Goal: Task Accomplishment & Management: Use online tool/utility

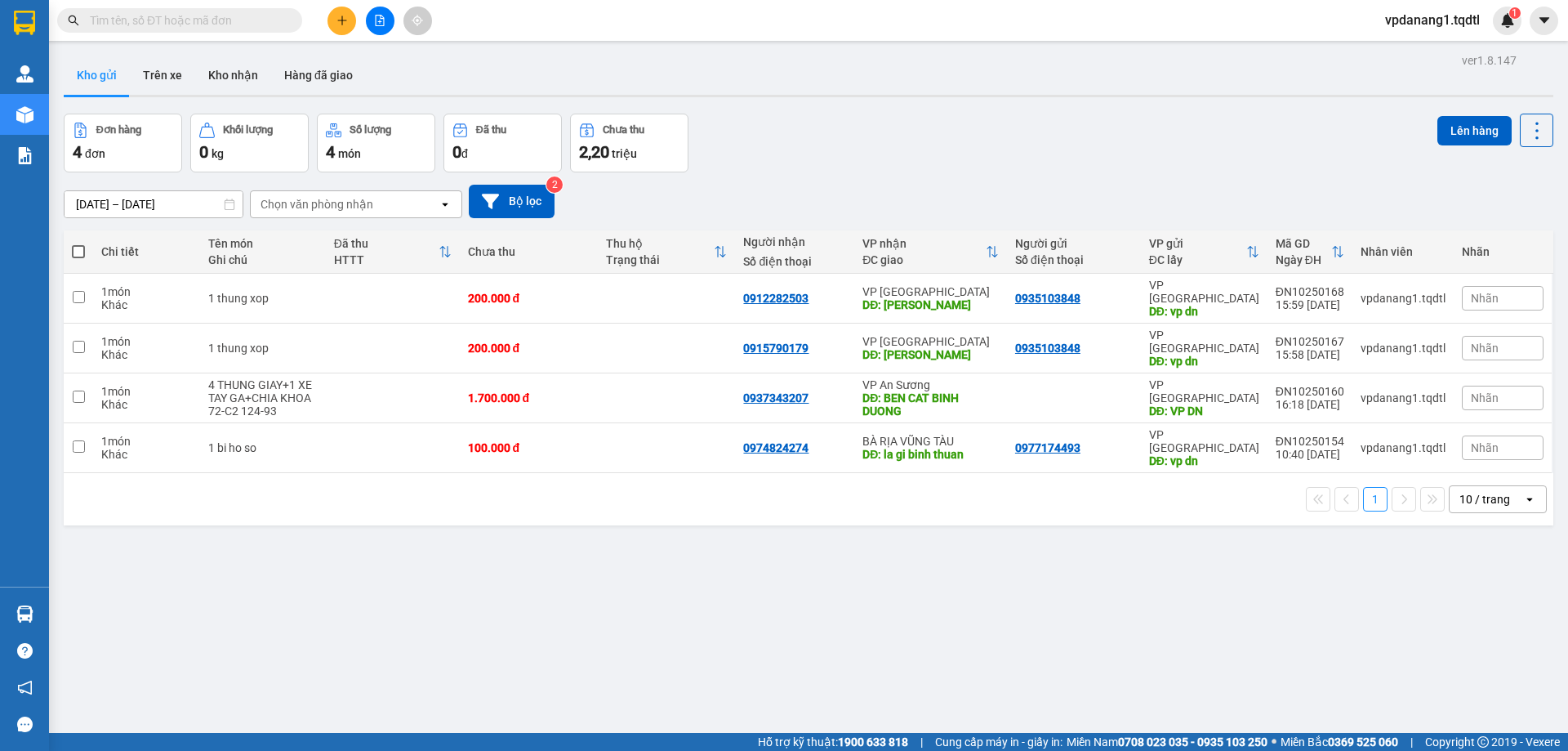
click at [380, 27] on button at bounding box center [380, 21] width 29 height 29
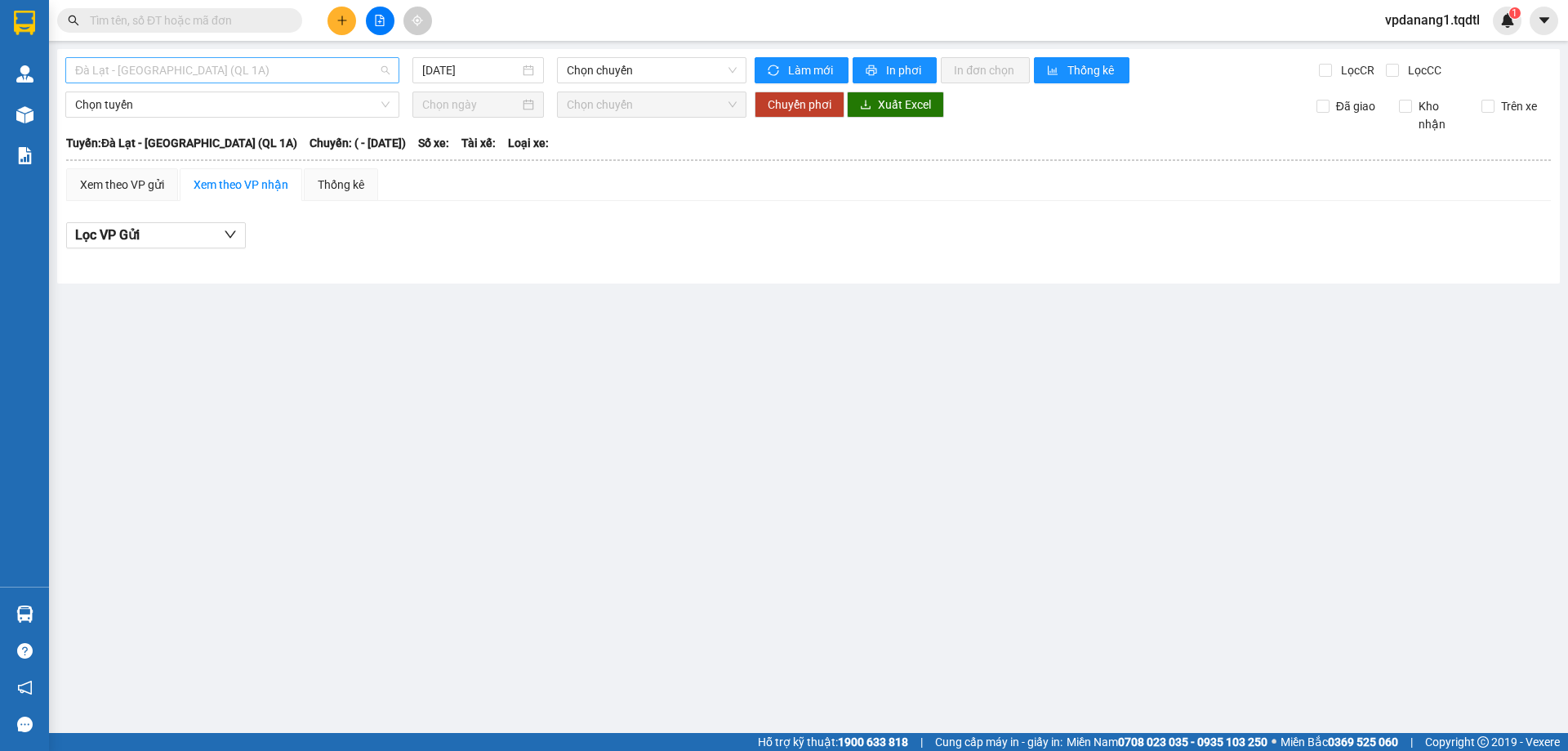
click at [272, 83] on div "Đà Lạt - [GEOGRAPHIC_DATA] (QL 1A)" at bounding box center [232, 70] width 334 height 26
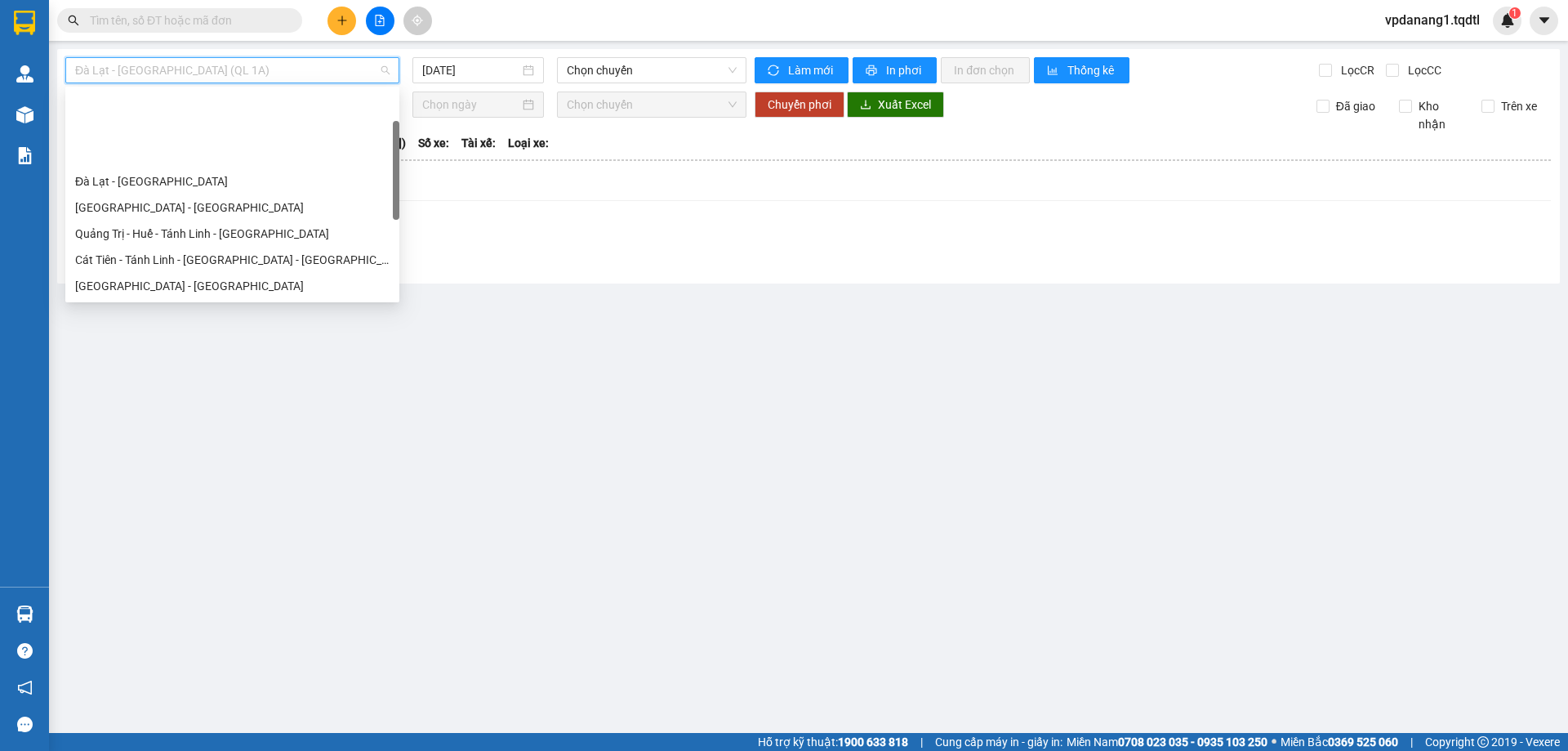
scroll to position [163, 0]
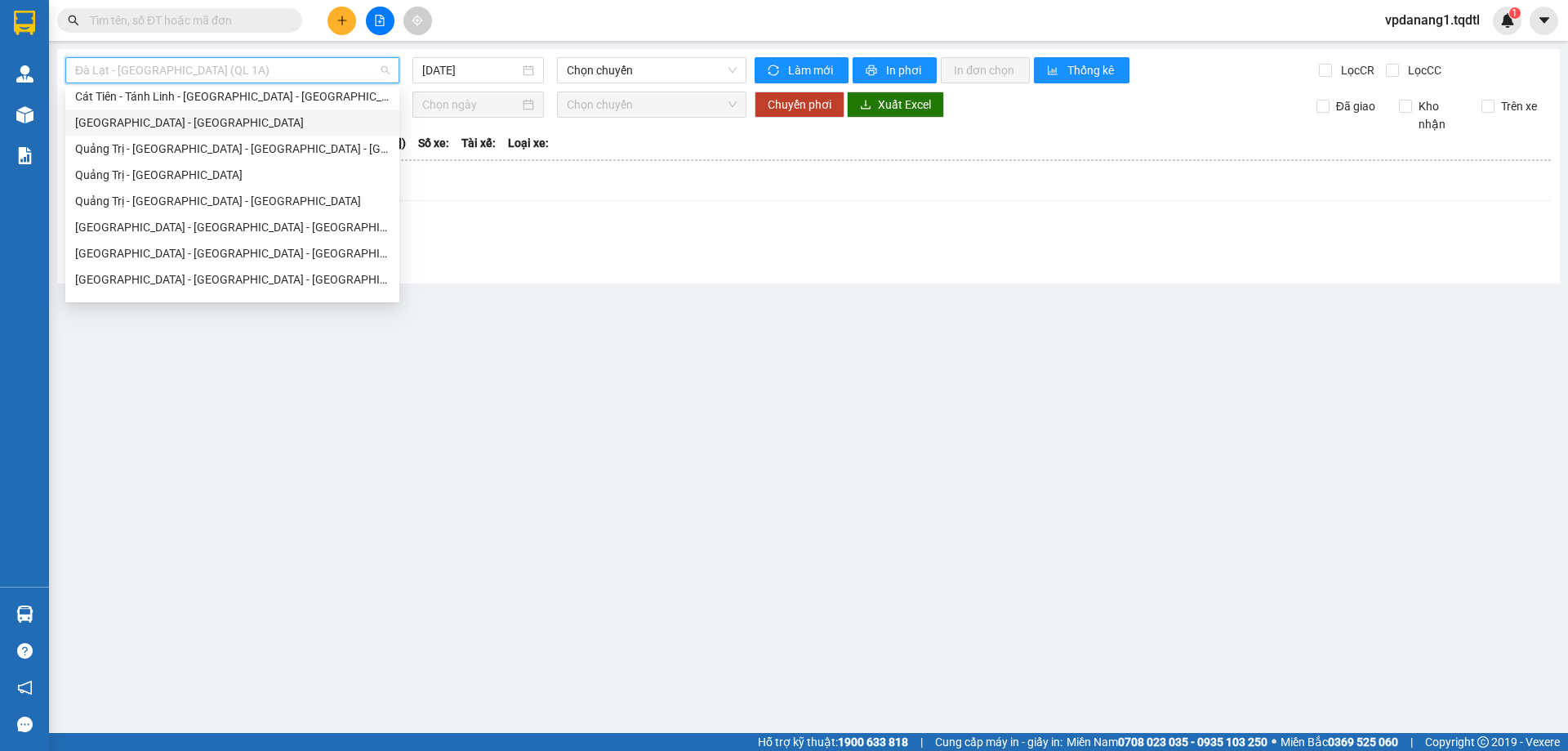
click at [220, 123] on div "[GEOGRAPHIC_DATA] - [GEOGRAPHIC_DATA]" at bounding box center [232, 122] width 315 height 18
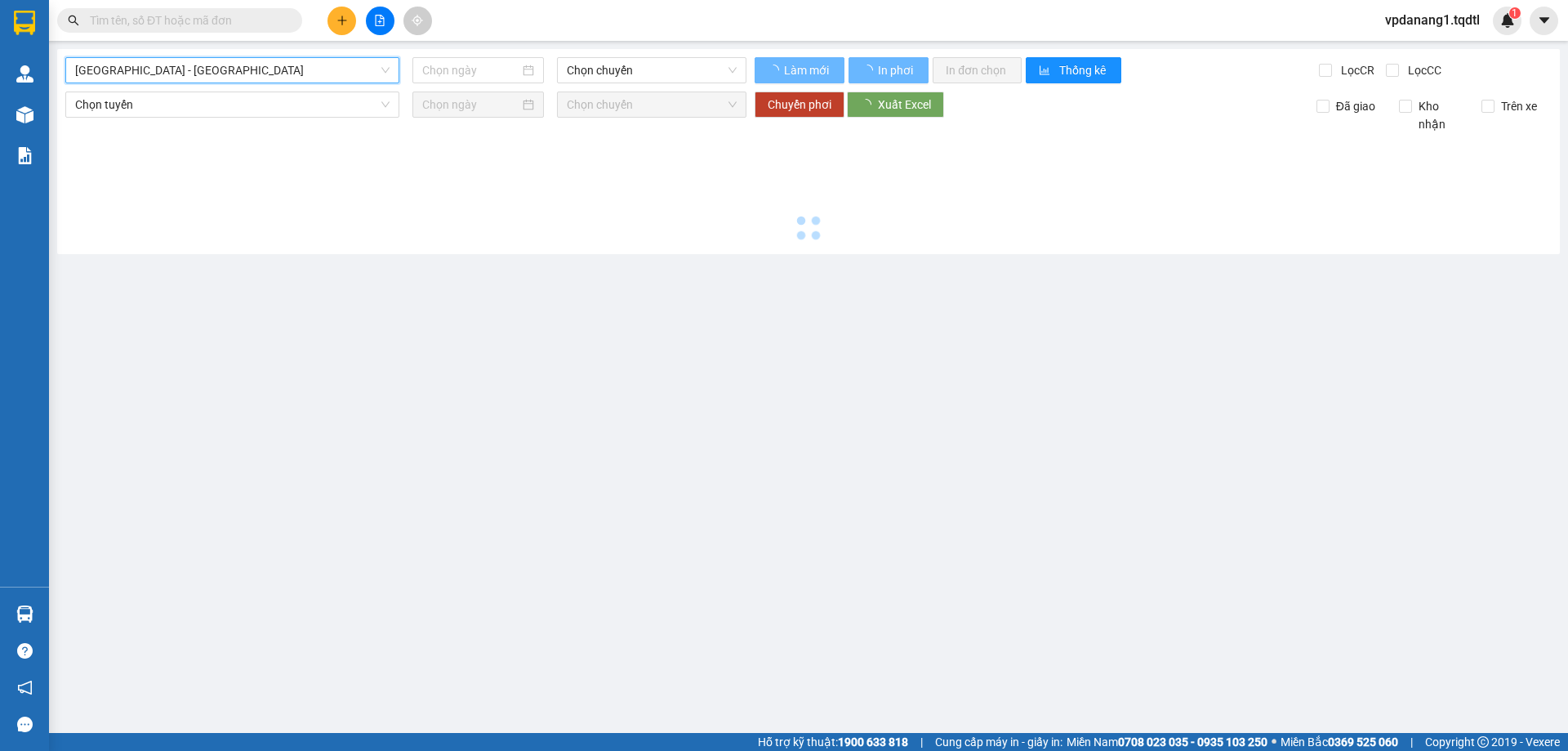
type input "[DATE]"
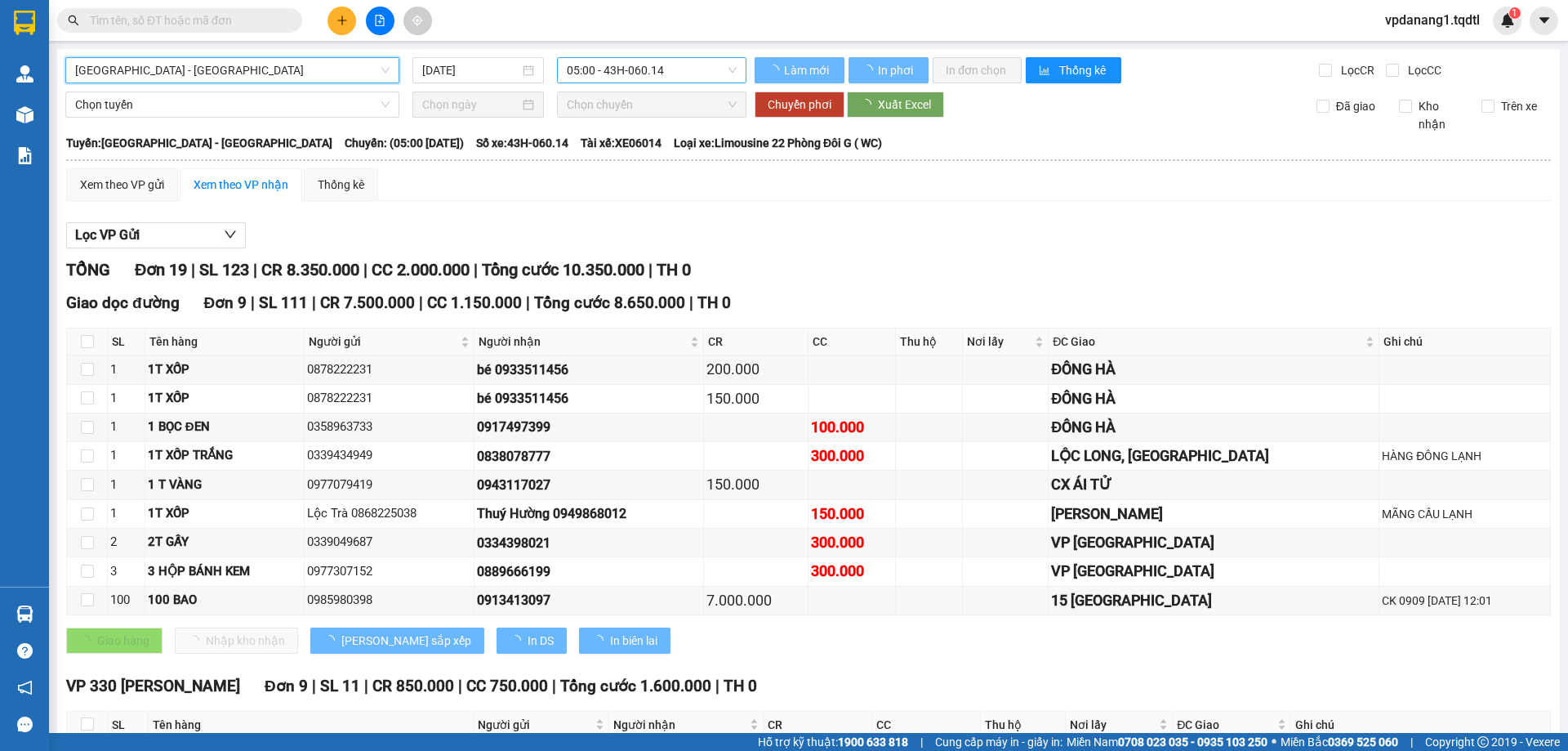
click at [586, 78] on span "05:00 - 43H-060.14" at bounding box center [651, 70] width 170 height 25
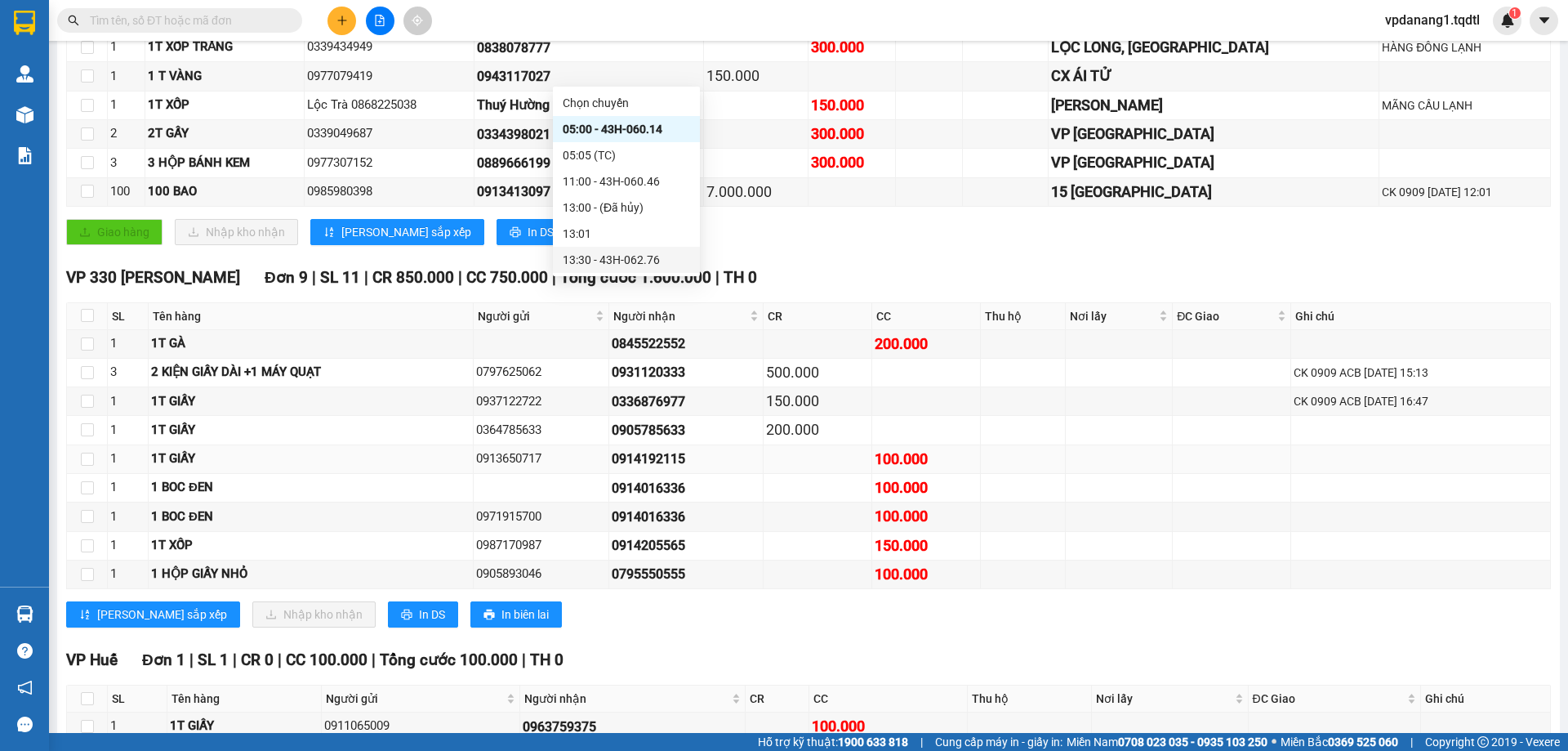
scroll to position [501, 0]
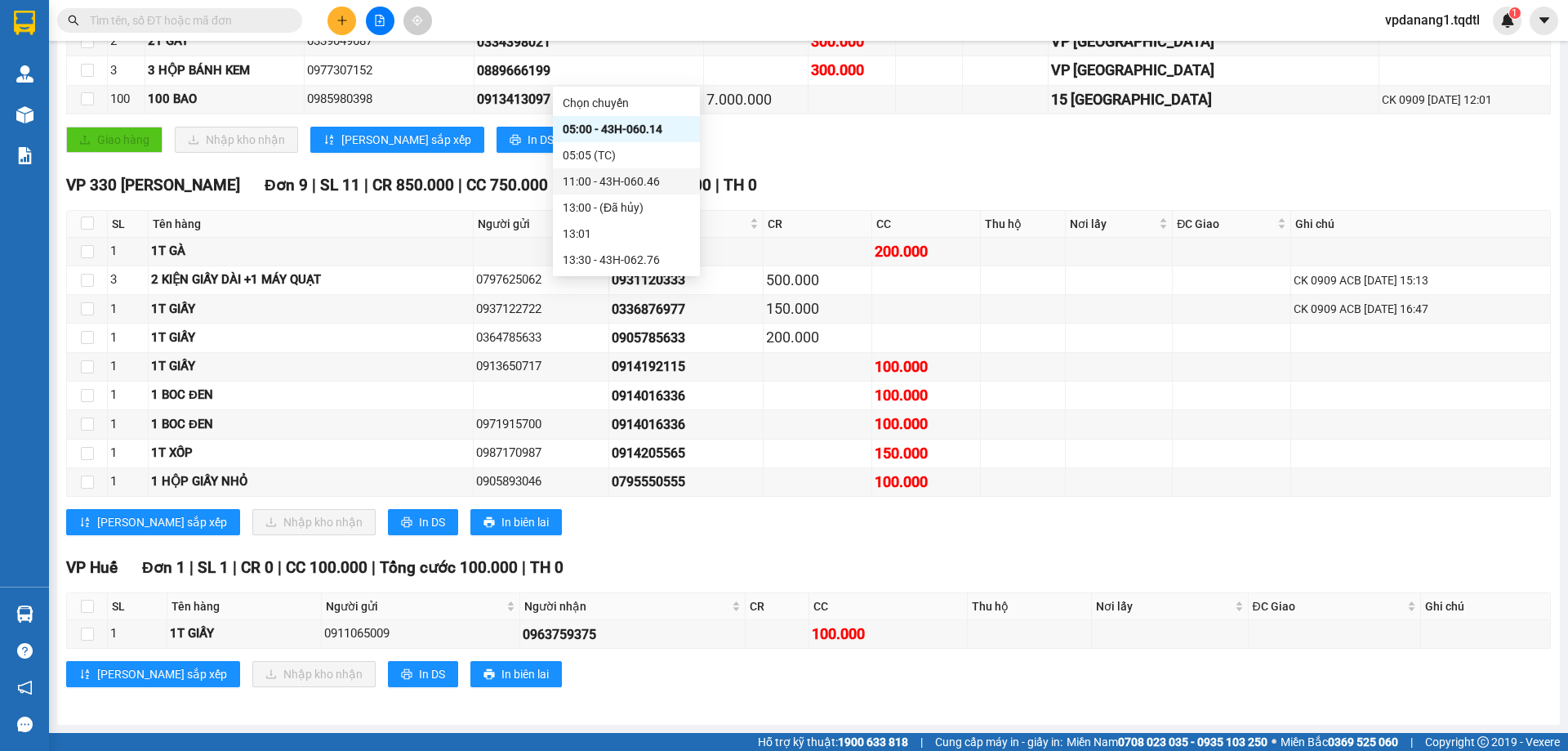
click at [636, 185] on div "11:00 - 43H-060.46" at bounding box center [626, 181] width 127 height 18
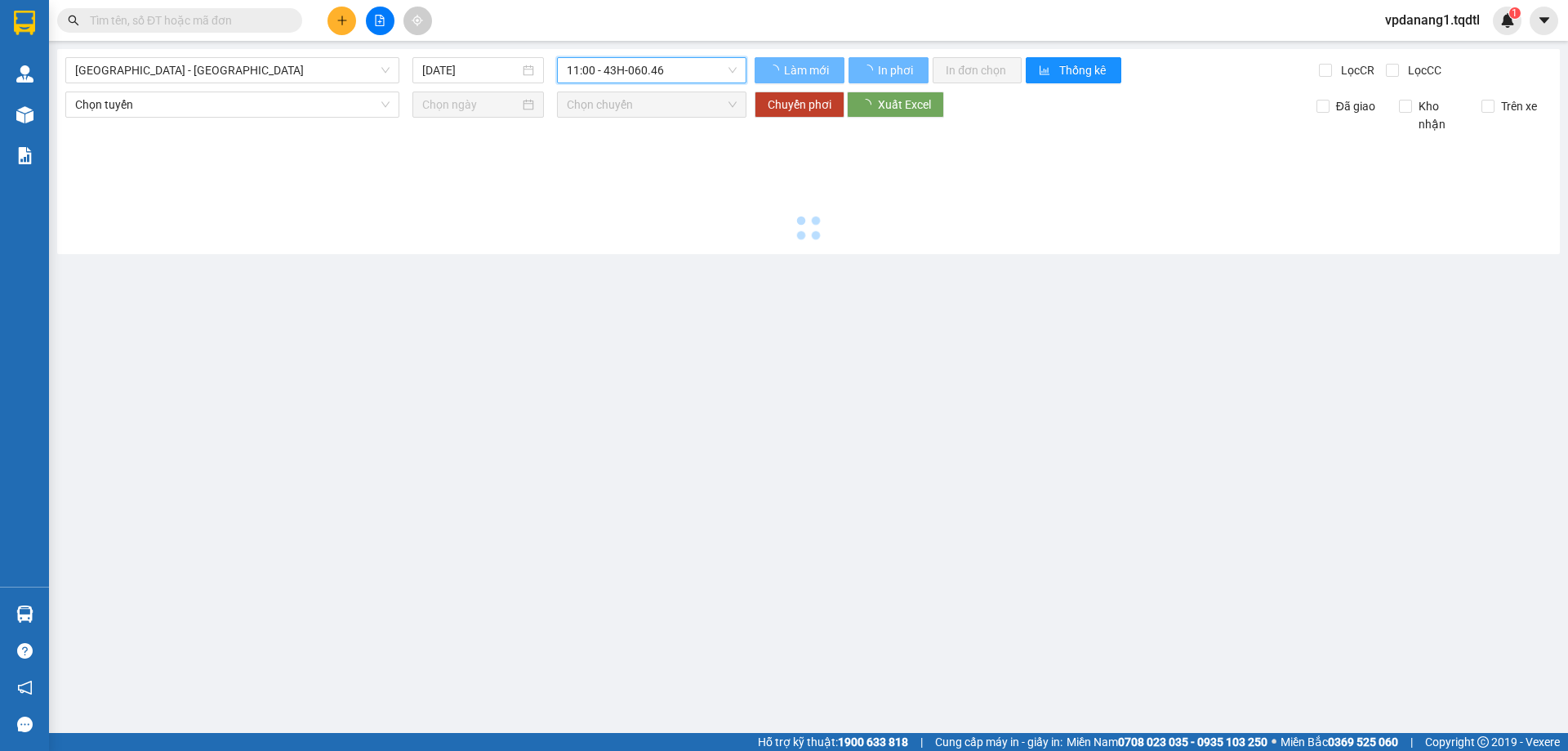
scroll to position [0, 0]
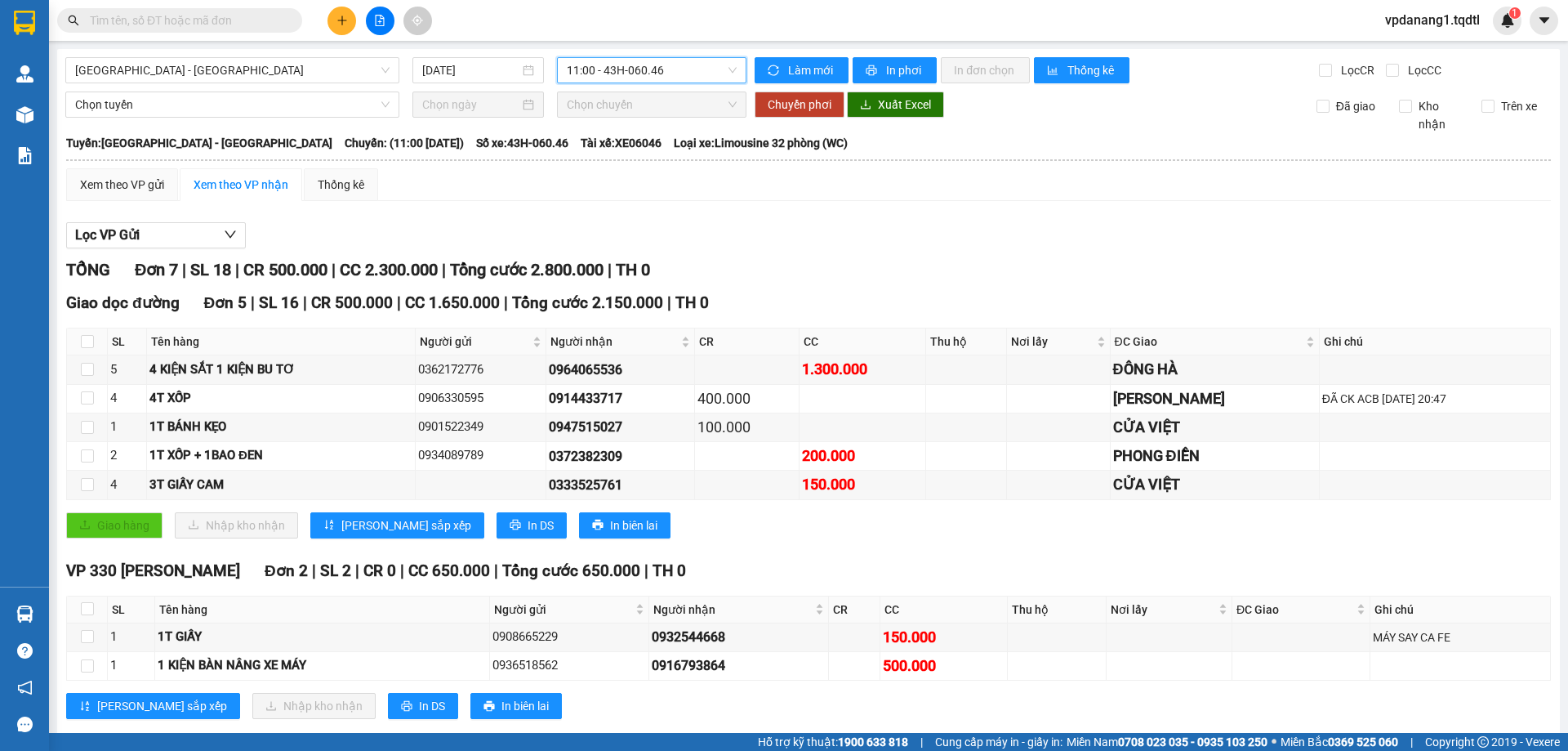
click at [682, 77] on span "11:00 - 43H-060.46" at bounding box center [651, 70] width 170 height 25
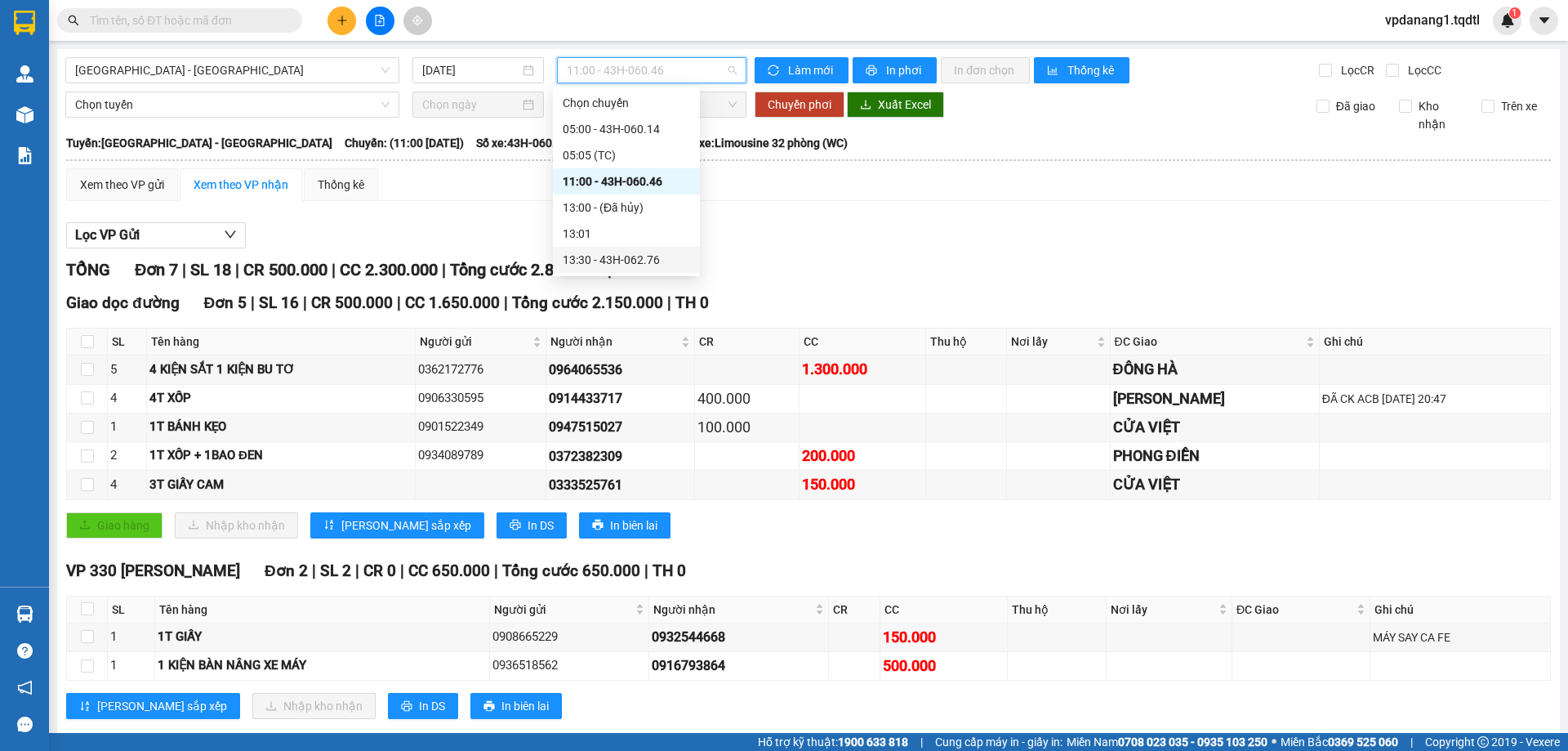
click at [654, 259] on div "13:30 - 43H-062.76" at bounding box center [626, 259] width 127 height 18
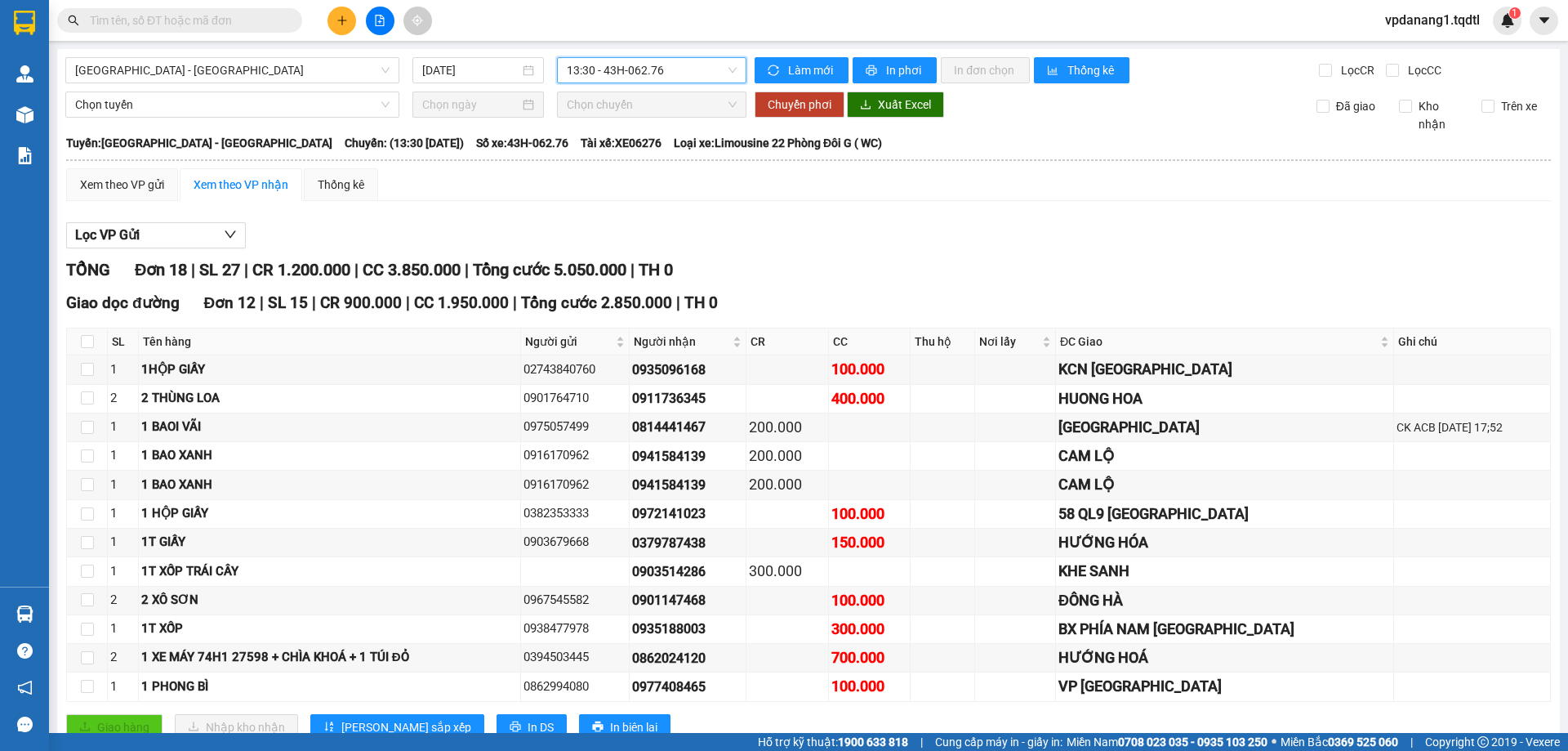
click at [624, 75] on span "13:30 - 43H-062.76" at bounding box center [651, 70] width 170 height 25
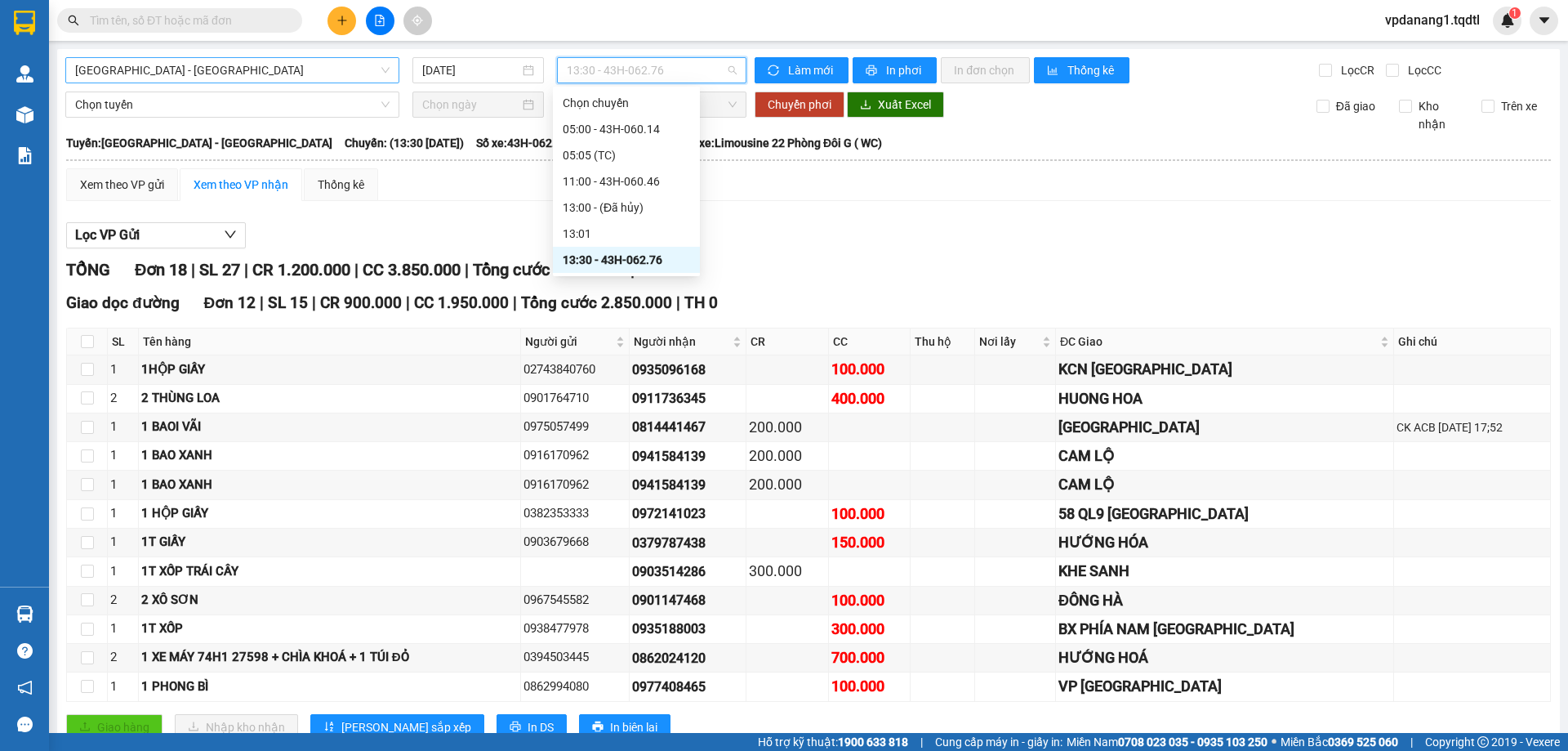
click at [287, 80] on span "[GEOGRAPHIC_DATA] - [GEOGRAPHIC_DATA]" at bounding box center [232, 70] width 315 height 25
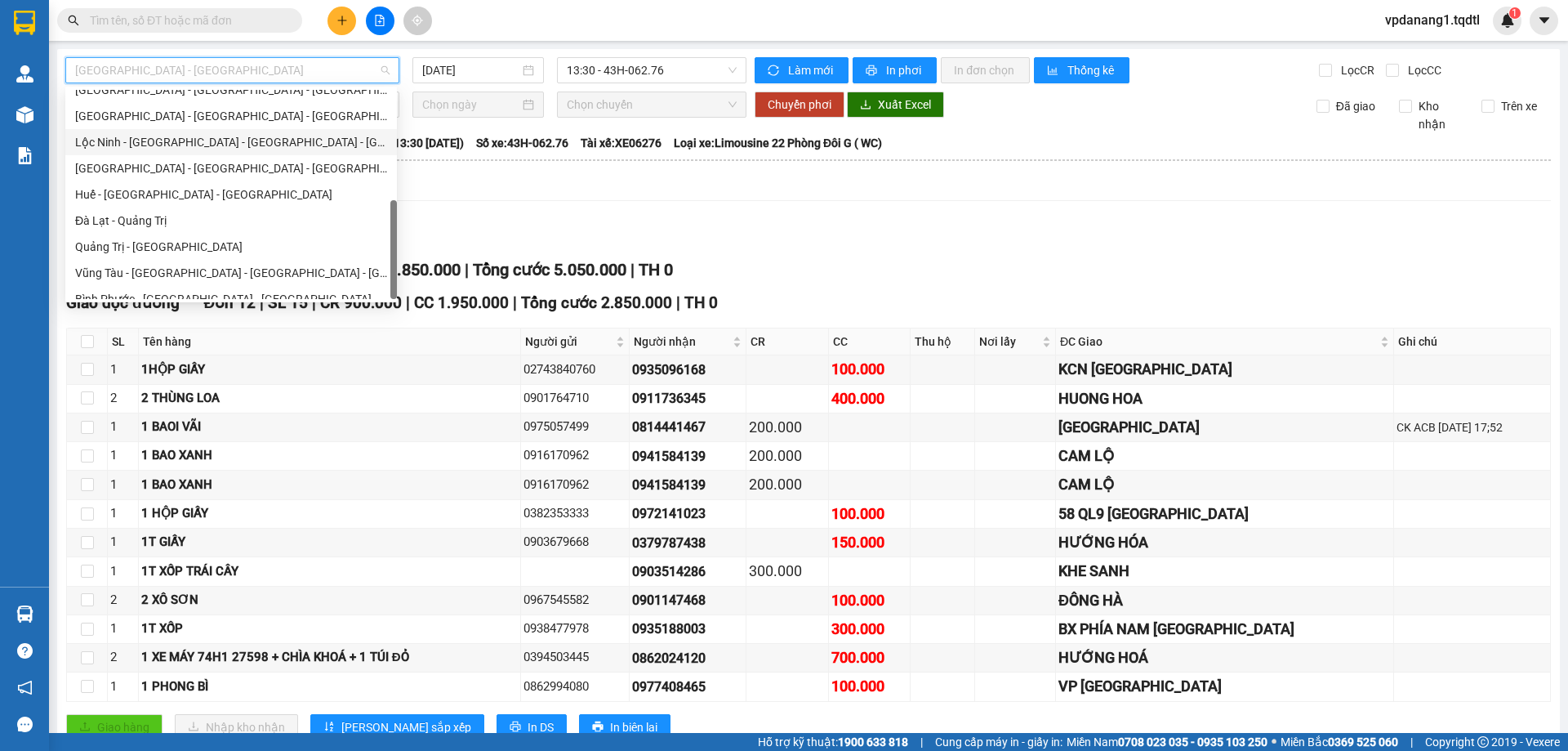
scroll to position [340, 0]
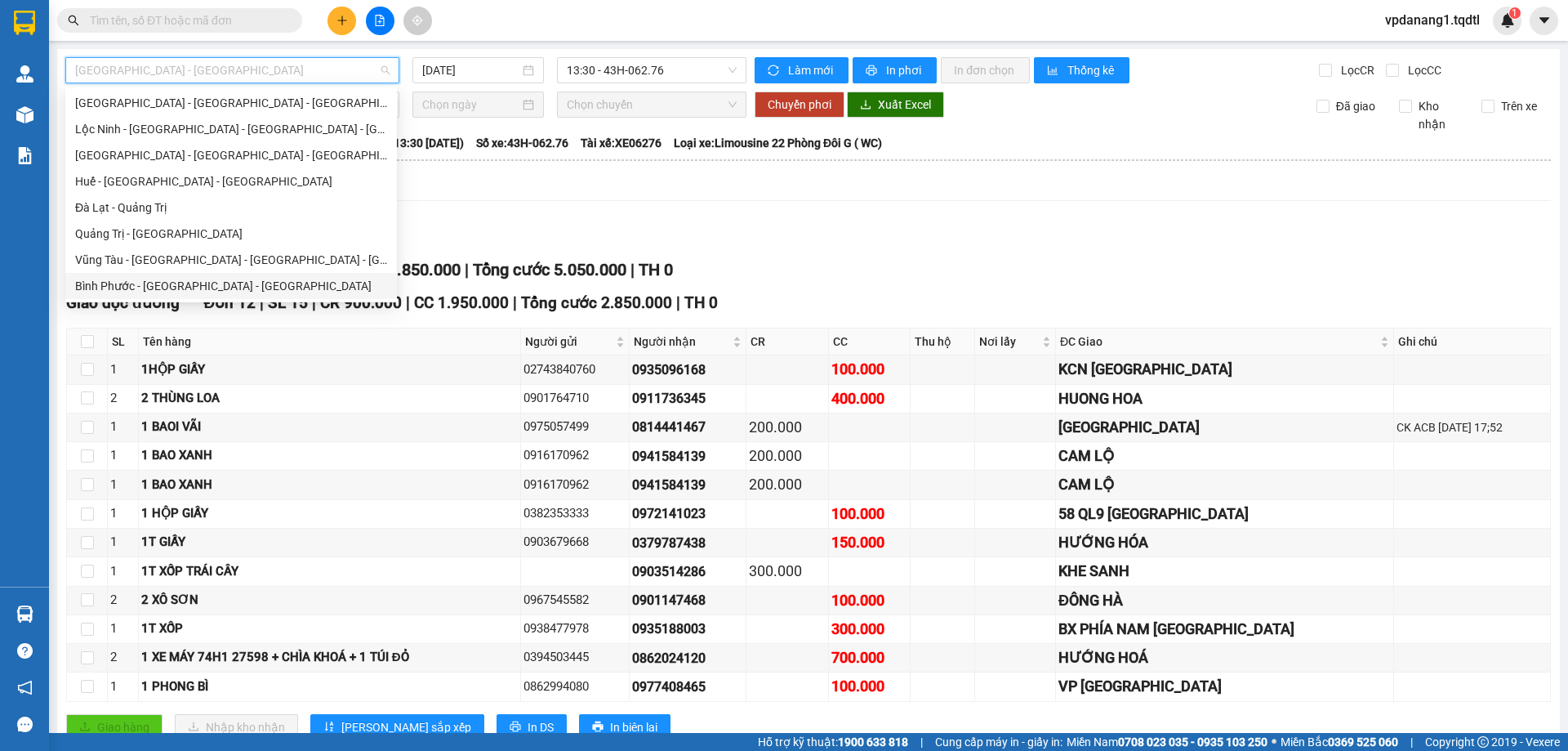
click at [251, 285] on div "Bình Phước - [GEOGRAPHIC_DATA] - [GEOGRAPHIC_DATA]" at bounding box center [231, 285] width 312 height 18
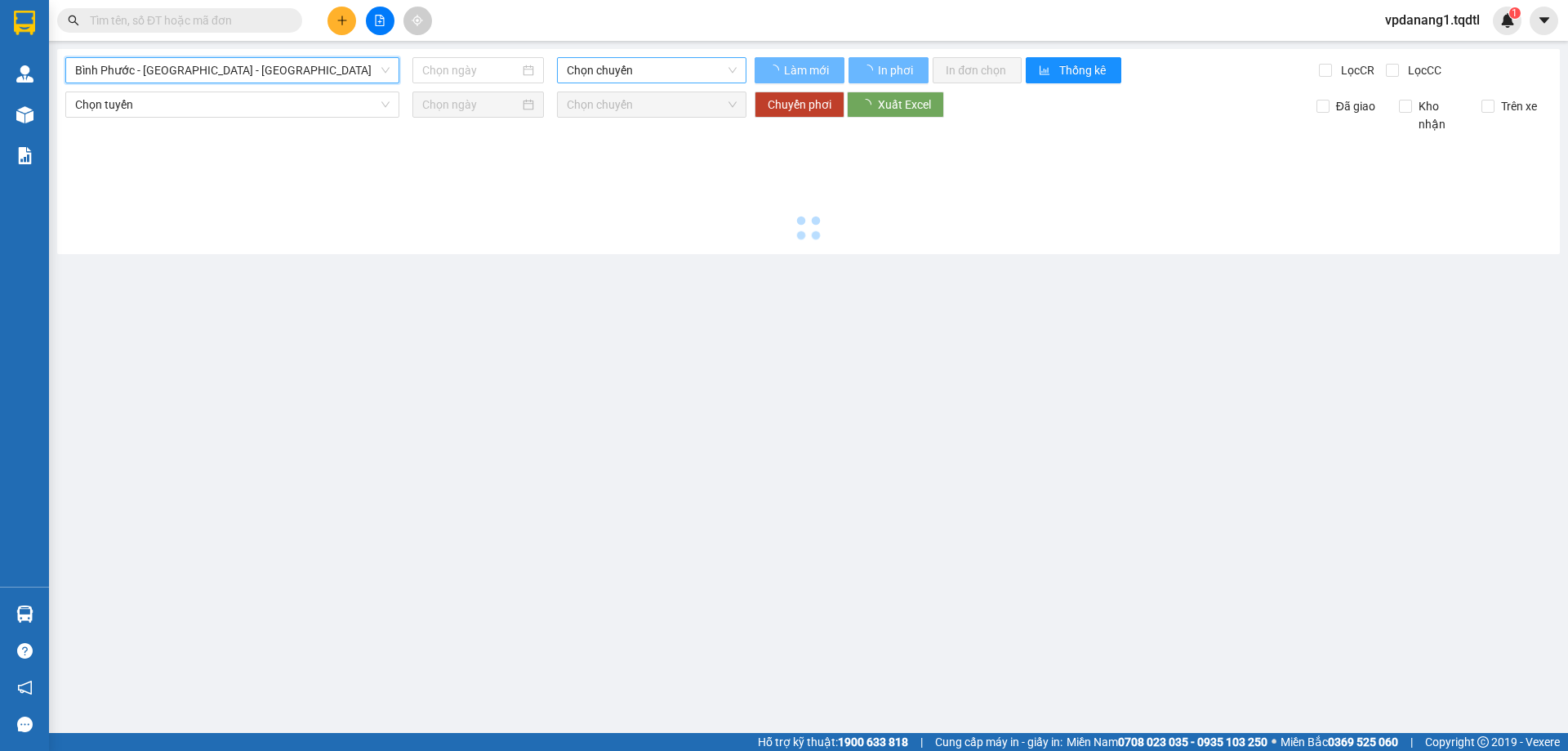
type input "[DATE]"
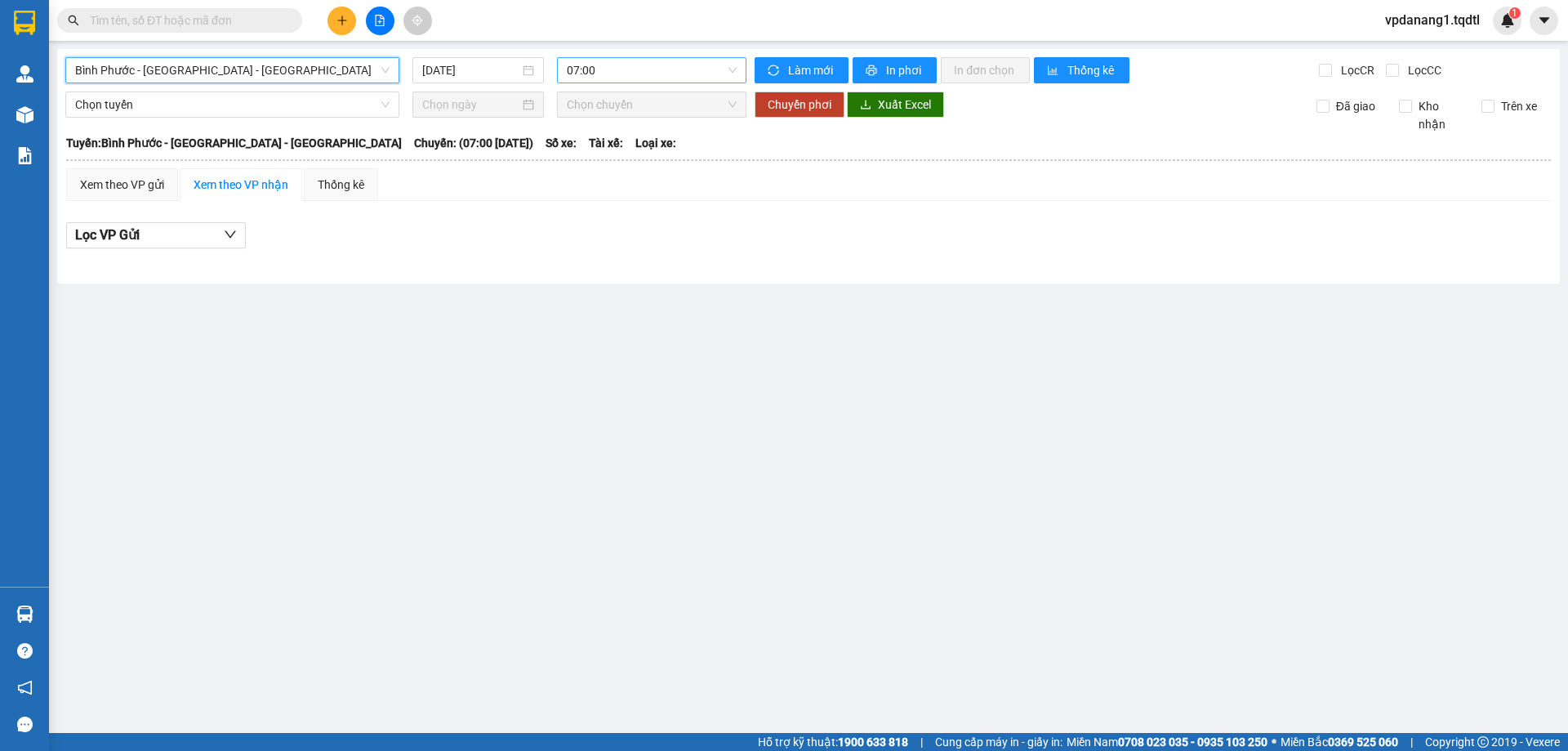
click at [634, 67] on span "07:00" at bounding box center [651, 70] width 170 height 25
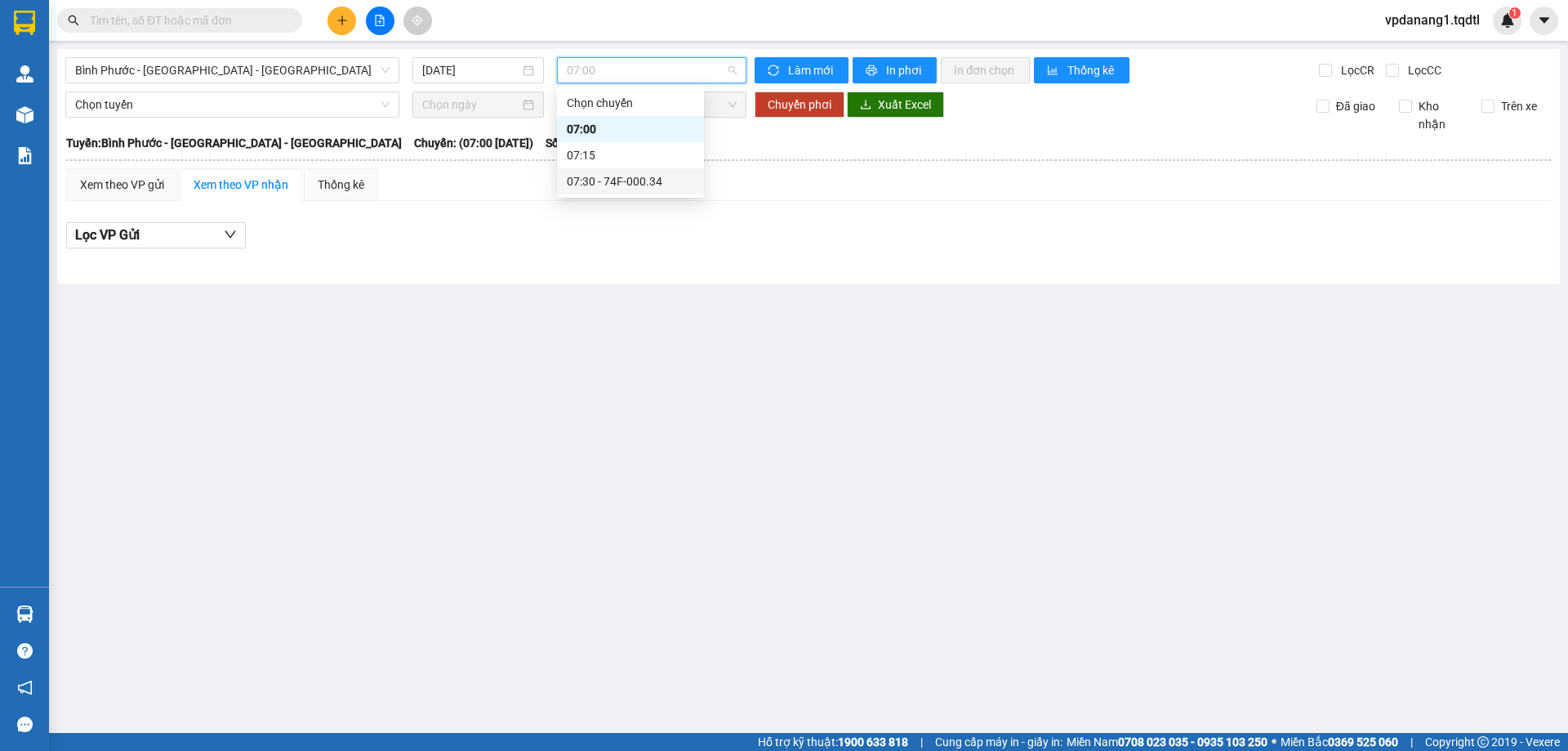
click at [616, 176] on div "07:30 - 74F-000.34" at bounding box center [630, 181] width 127 height 18
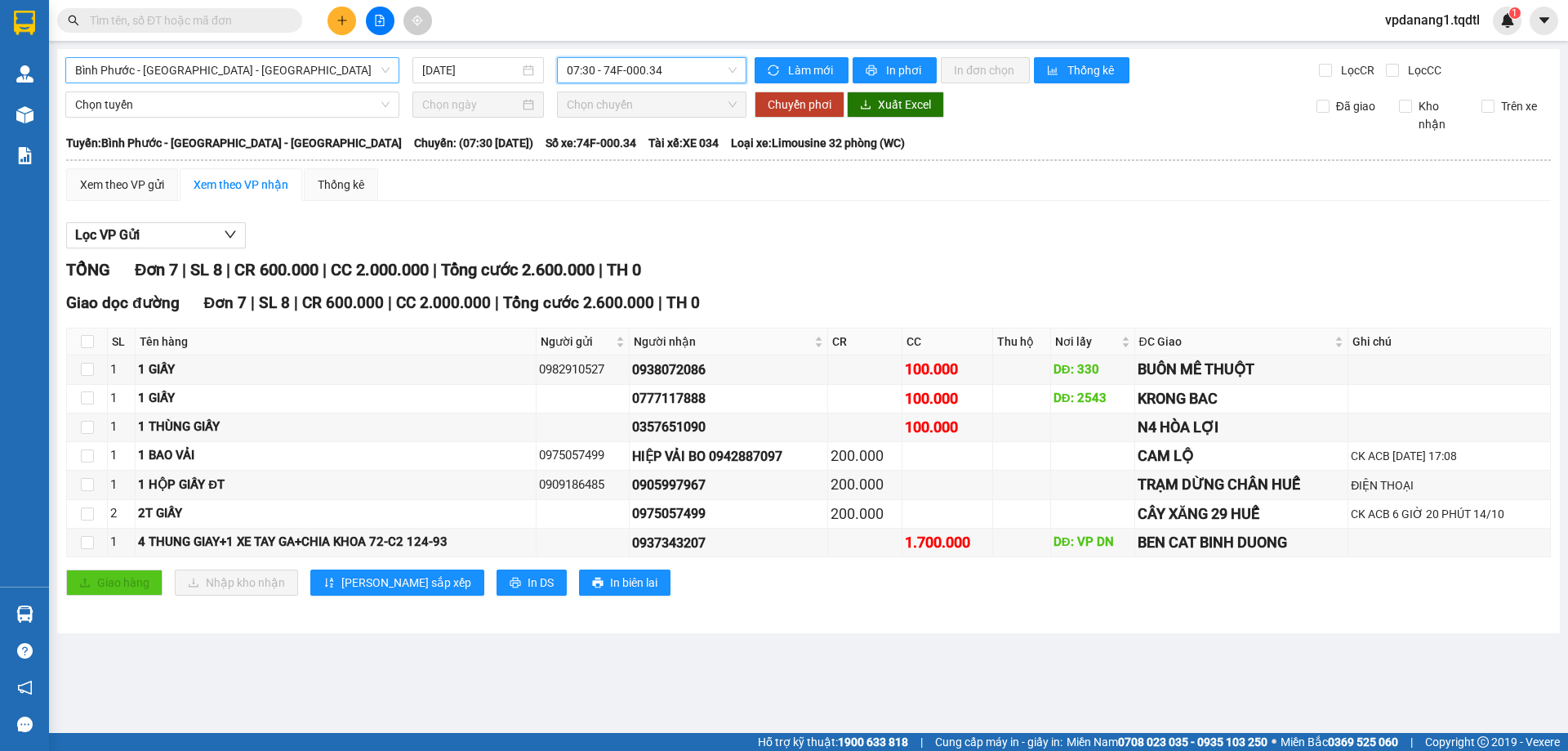
click at [315, 83] on div "Bình Phước - [GEOGRAPHIC_DATA] - [GEOGRAPHIC_DATA]" at bounding box center [232, 70] width 334 height 26
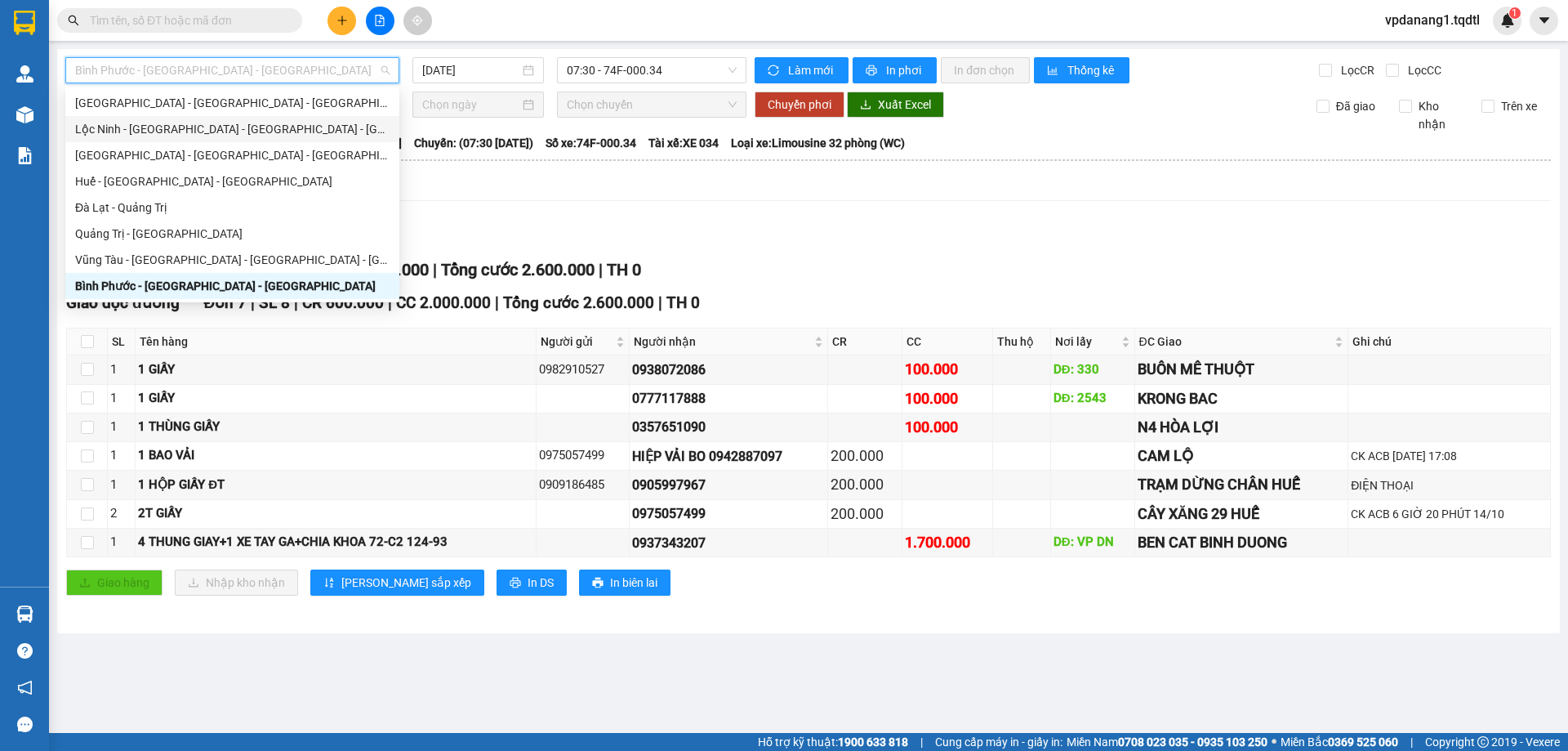
click at [282, 135] on div "Lộc Ninh - [GEOGRAPHIC_DATA] - [GEOGRAPHIC_DATA] - [GEOGRAPHIC_DATA]" at bounding box center [232, 129] width 315 height 18
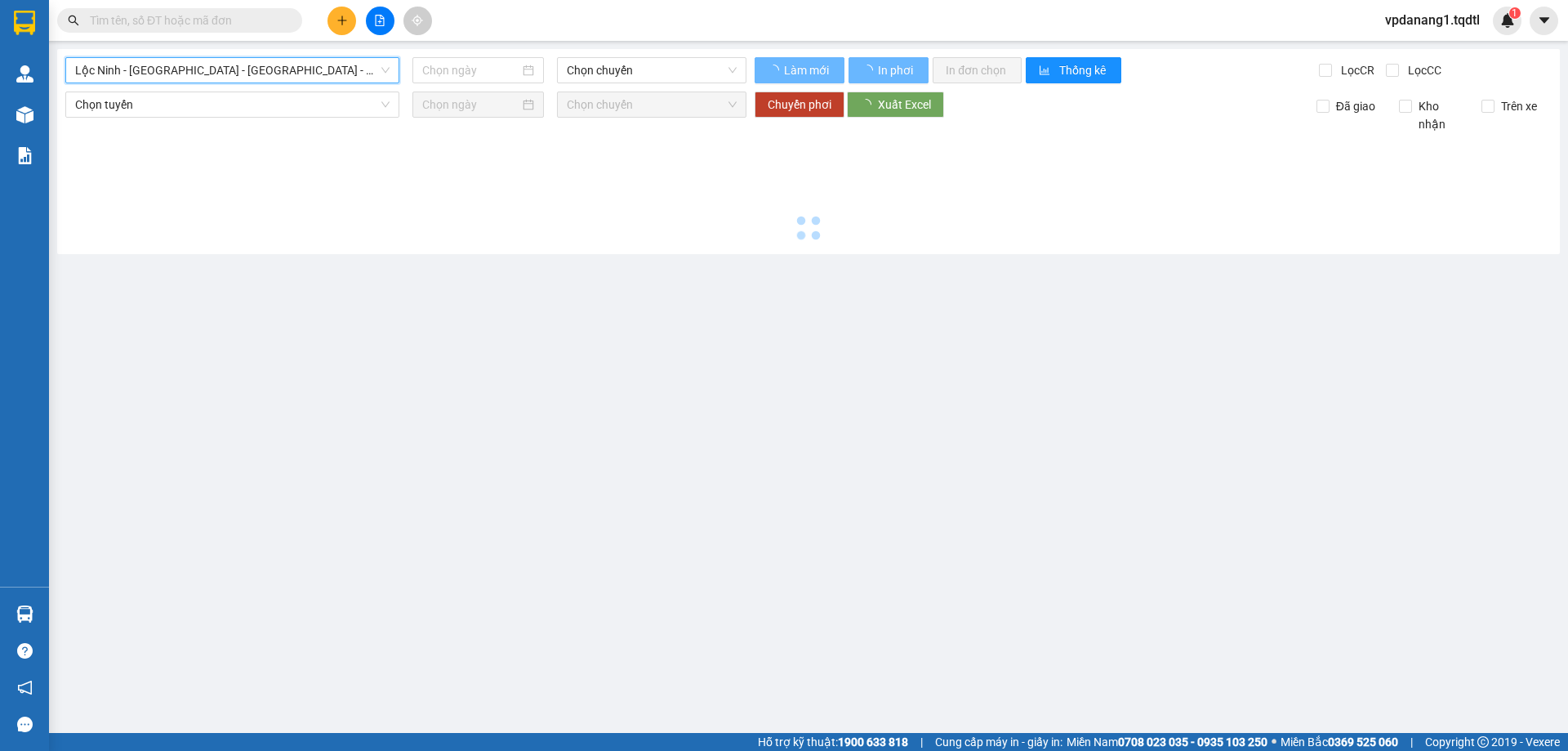
type input "[DATE]"
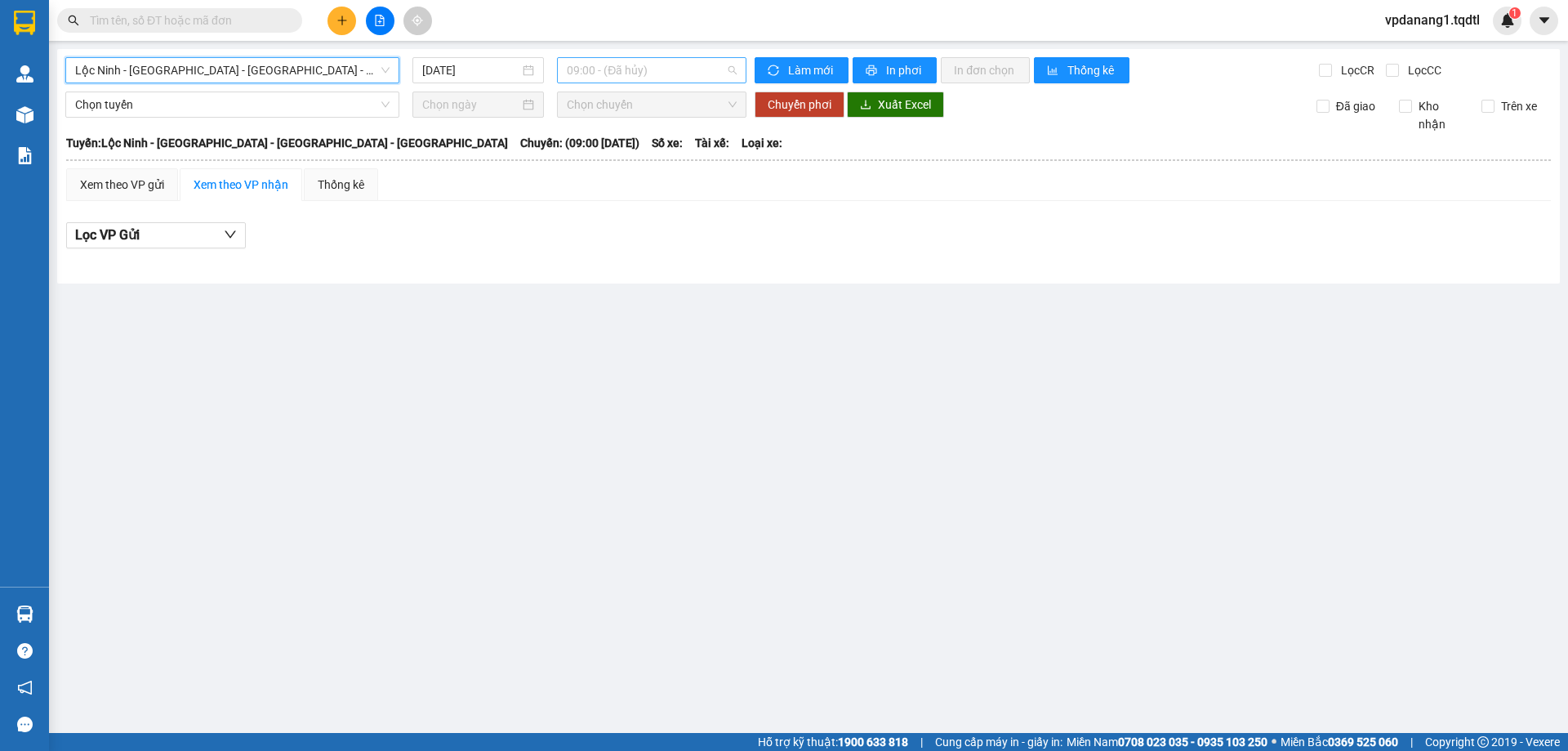
click at [601, 73] on span "09:00 - (Đã hủy)" at bounding box center [651, 70] width 170 height 25
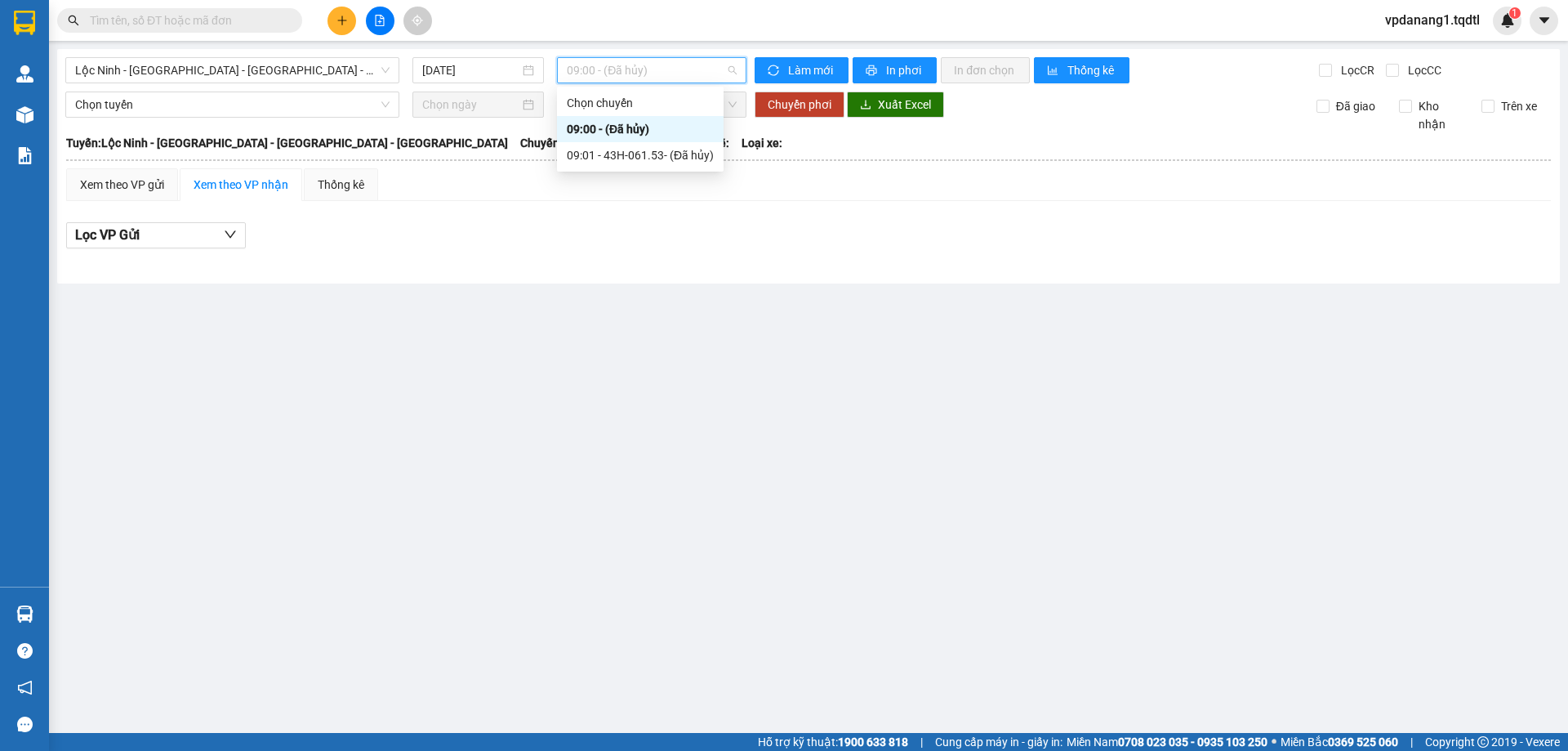
click at [589, 144] on div "09:01 - 43H-061.53 - (Đã hủy)" at bounding box center [640, 155] width 166 height 26
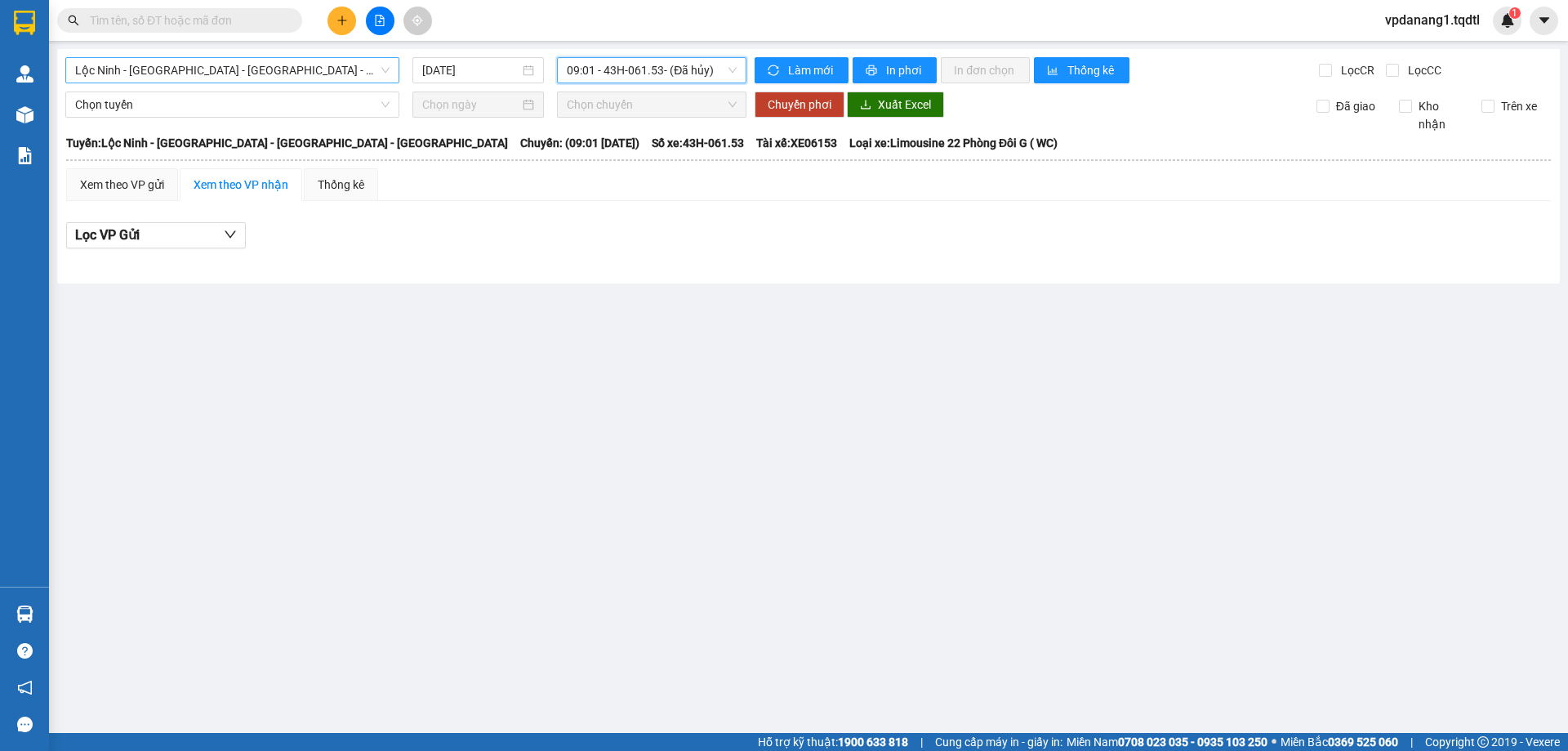
click at [296, 83] on div "Lộc Ninh - [GEOGRAPHIC_DATA] - [GEOGRAPHIC_DATA] - [GEOGRAPHIC_DATA]" at bounding box center [232, 70] width 334 height 26
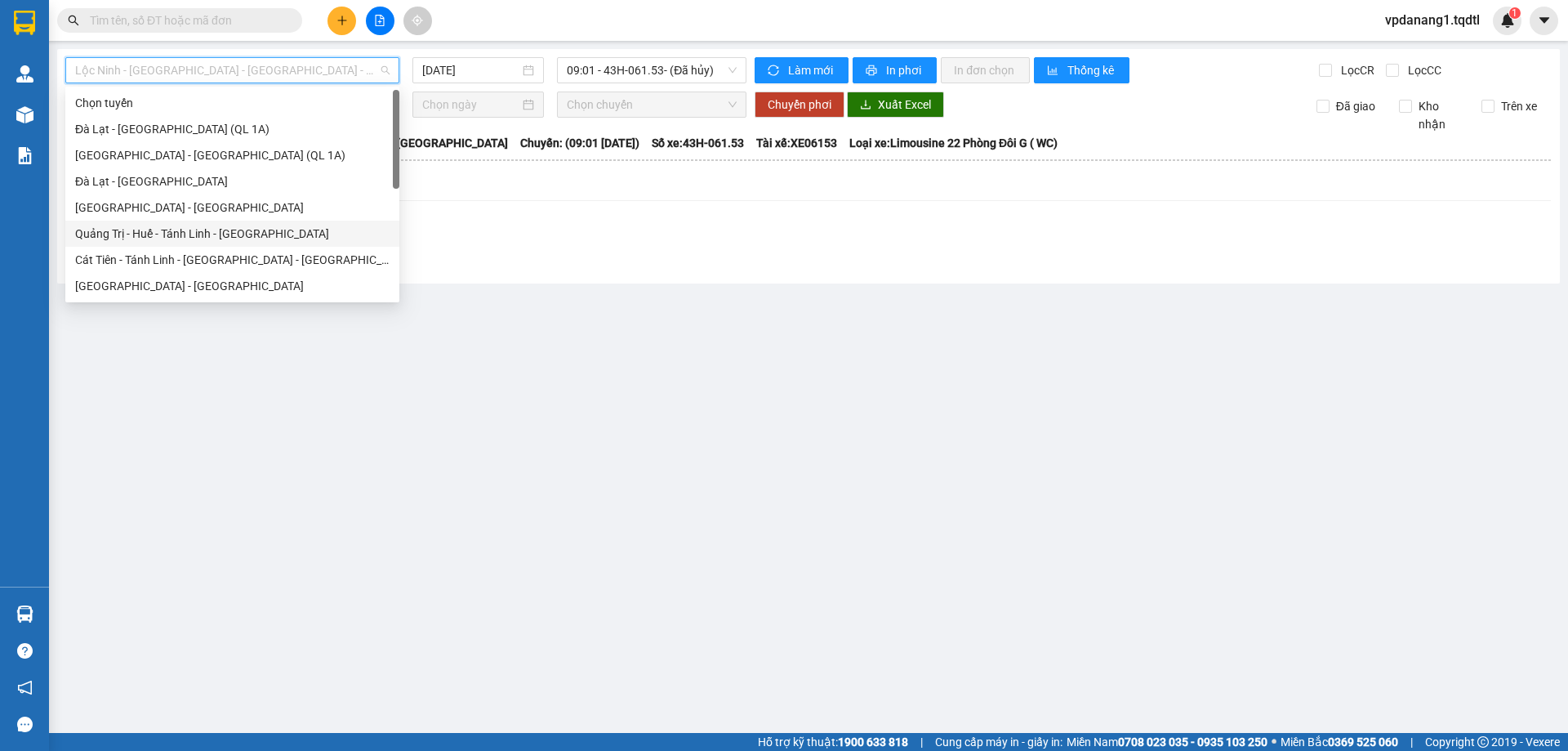
click at [282, 242] on div "Quảng Trị - Huế - Tánh Linh - [GEOGRAPHIC_DATA]" at bounding box center [232, 233] width 315 height 18
type input "[DATE]"
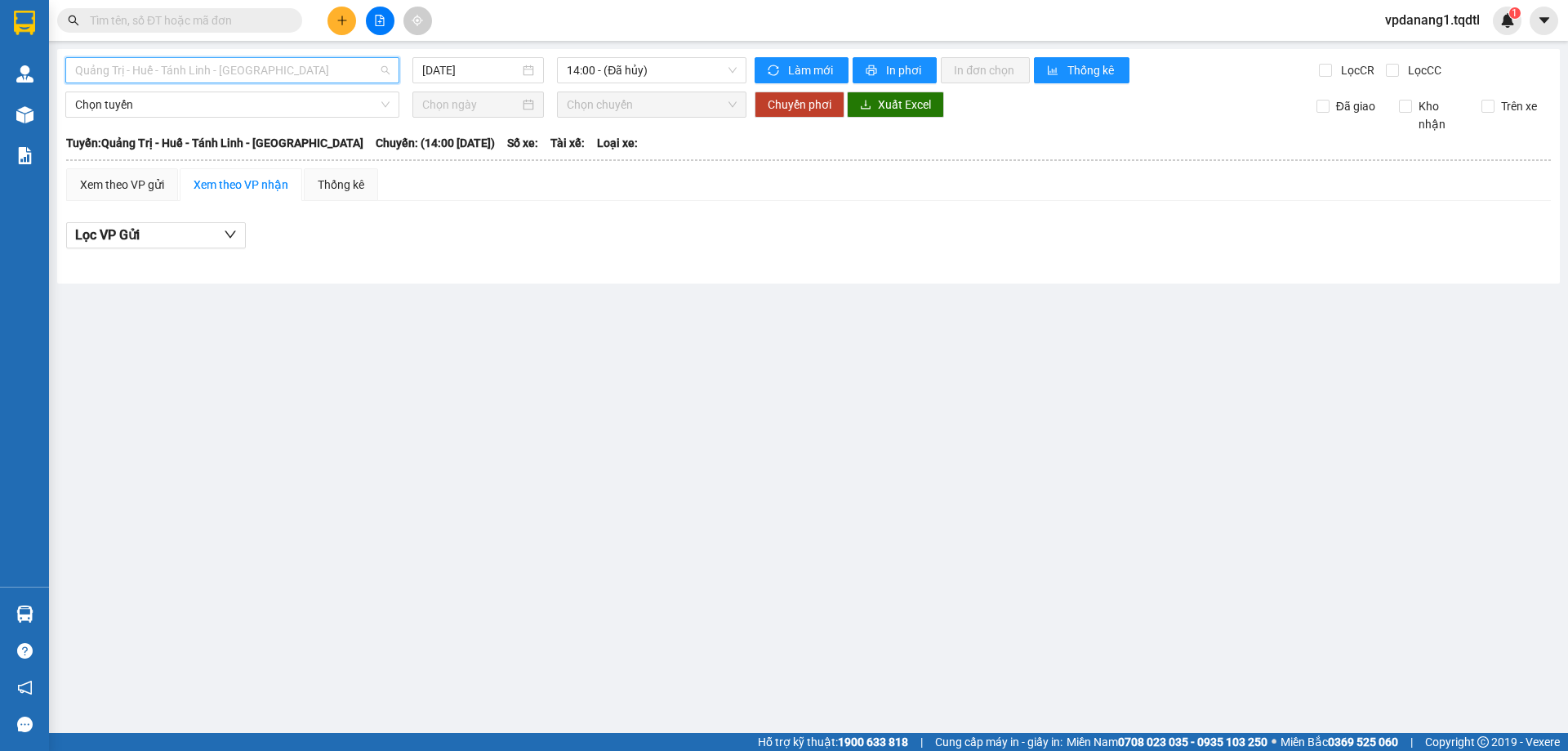
click at [372, 79] on span "Quảng Trị - Huế - Tánh Linh - [GEOGRAPHIC_DATA]" at bounding box center [232, 70] width 315 height 25
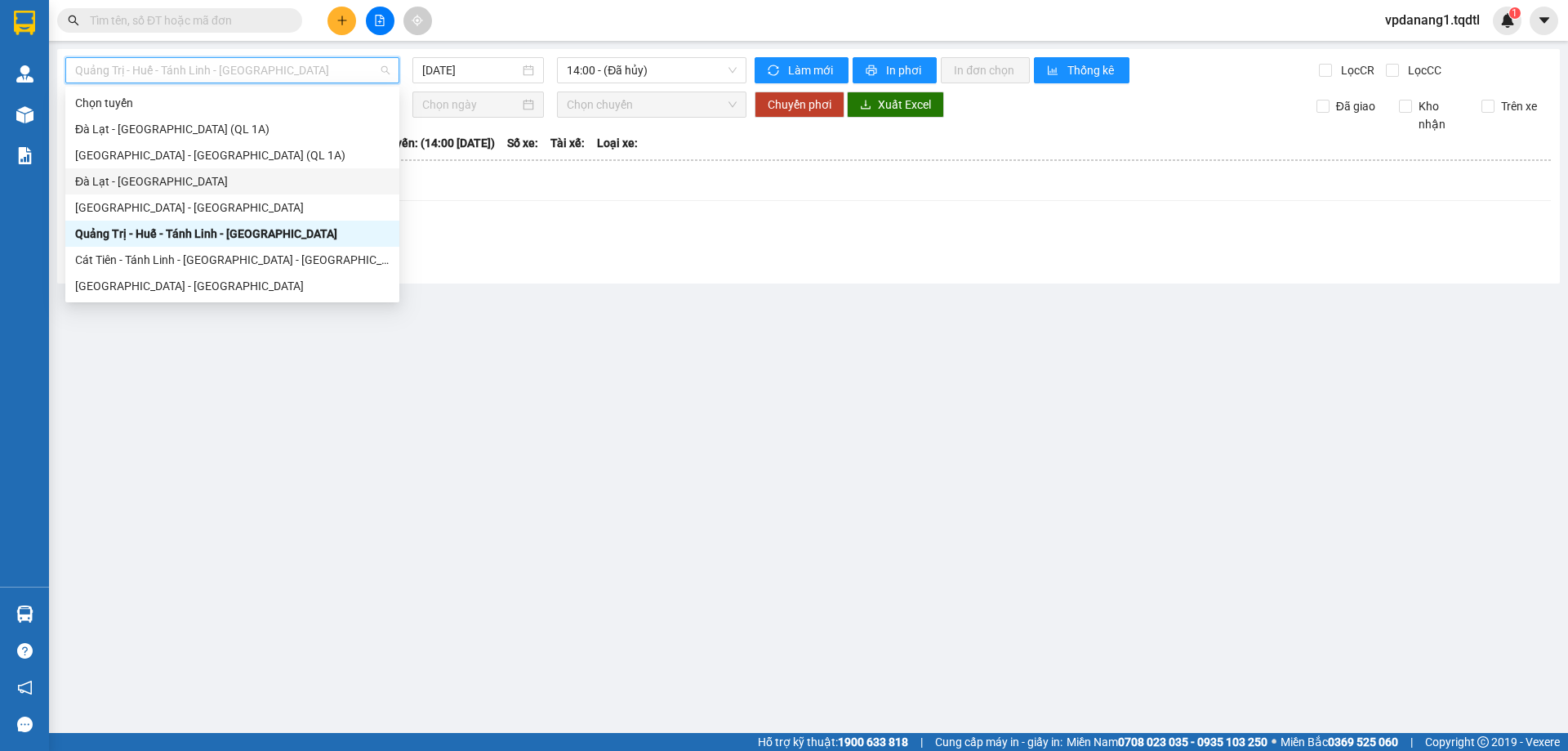
click at [273, 186] on div "Đà Lạt - [GEOGRAPHIC_DATA]" at bounding box center [232, 181] width 315 height 18
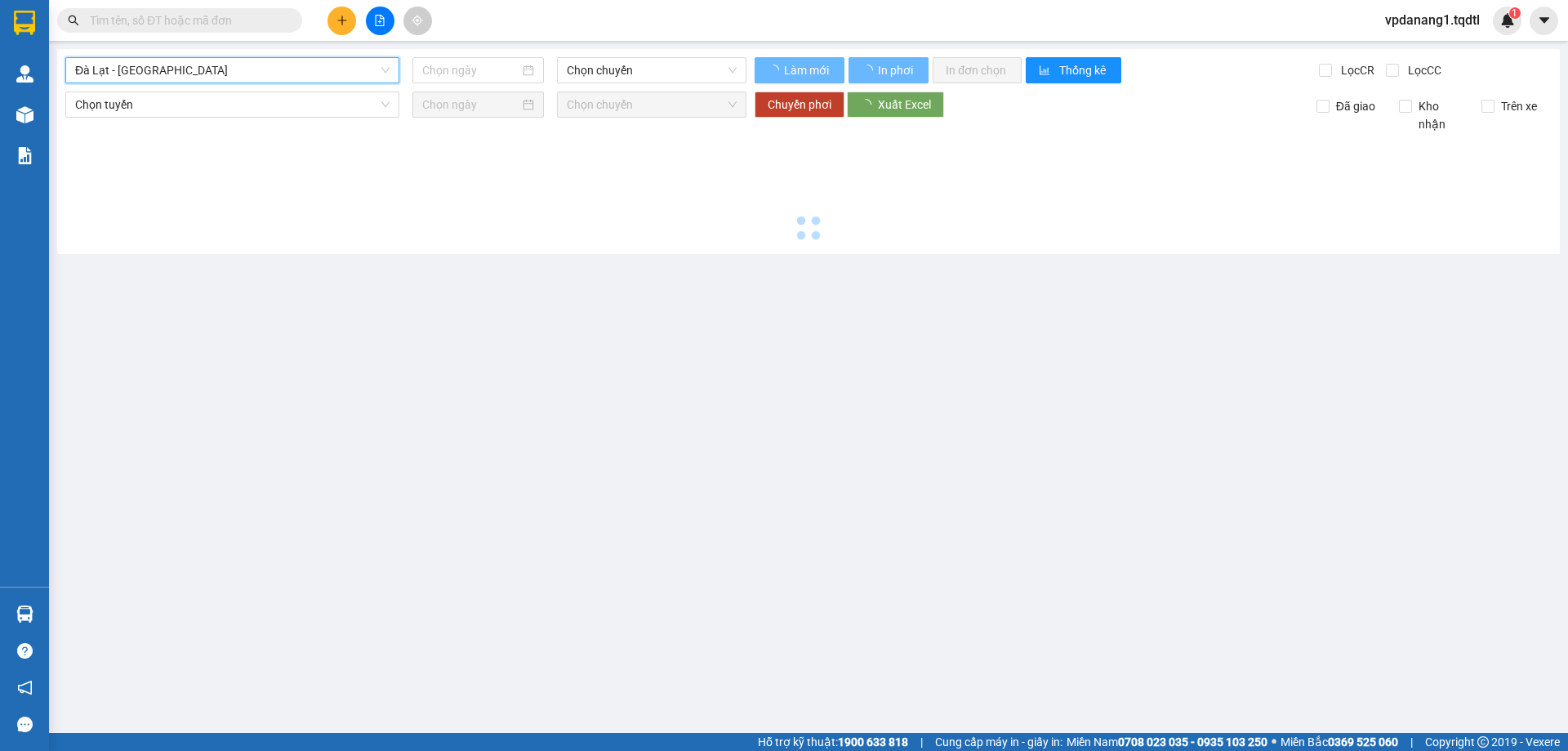
type input "[DATE]"
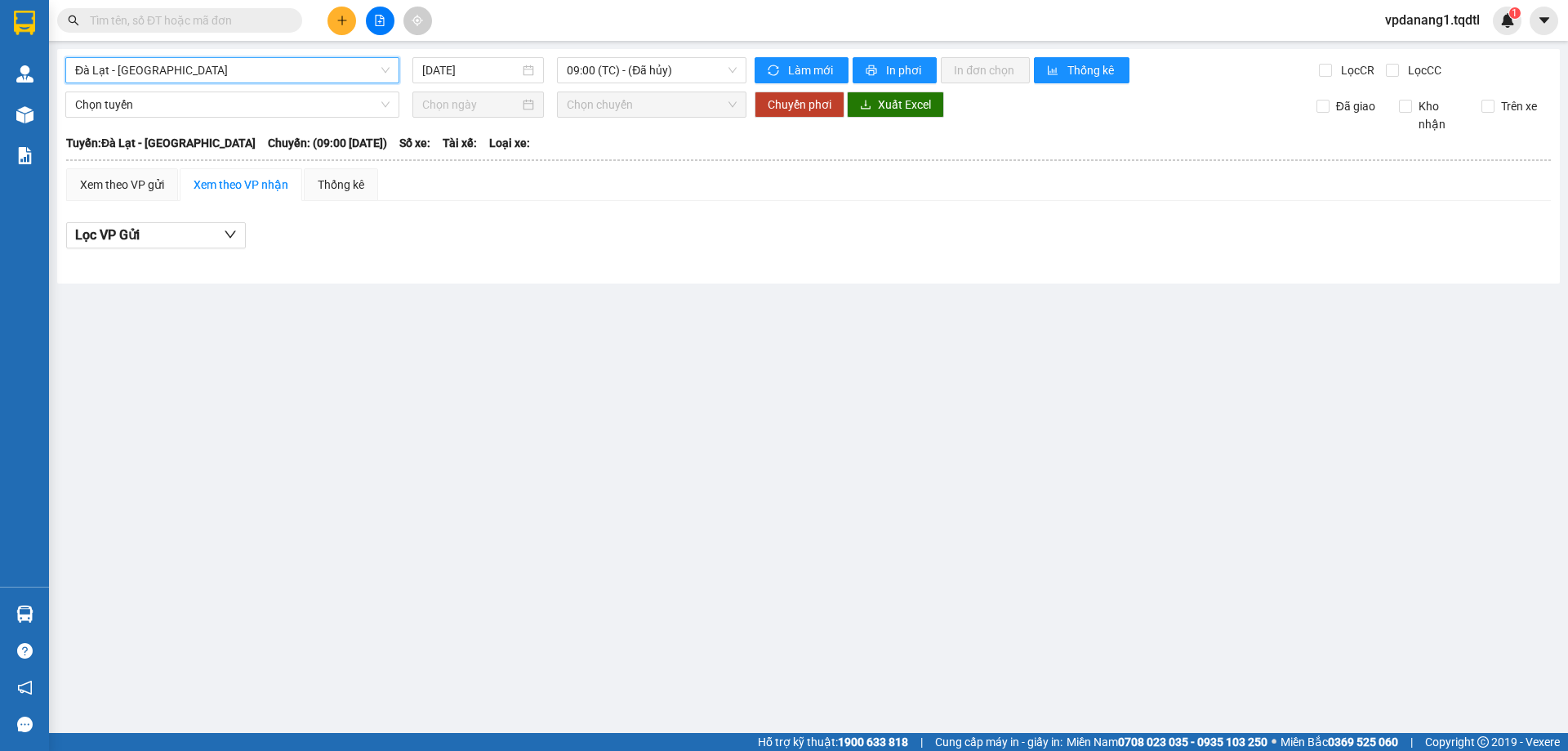
click at [270, 80] on span "Đà Lạt - [GEOGRAPHIC_DATA]" at bounding box center [232, 70] width 315 height 25
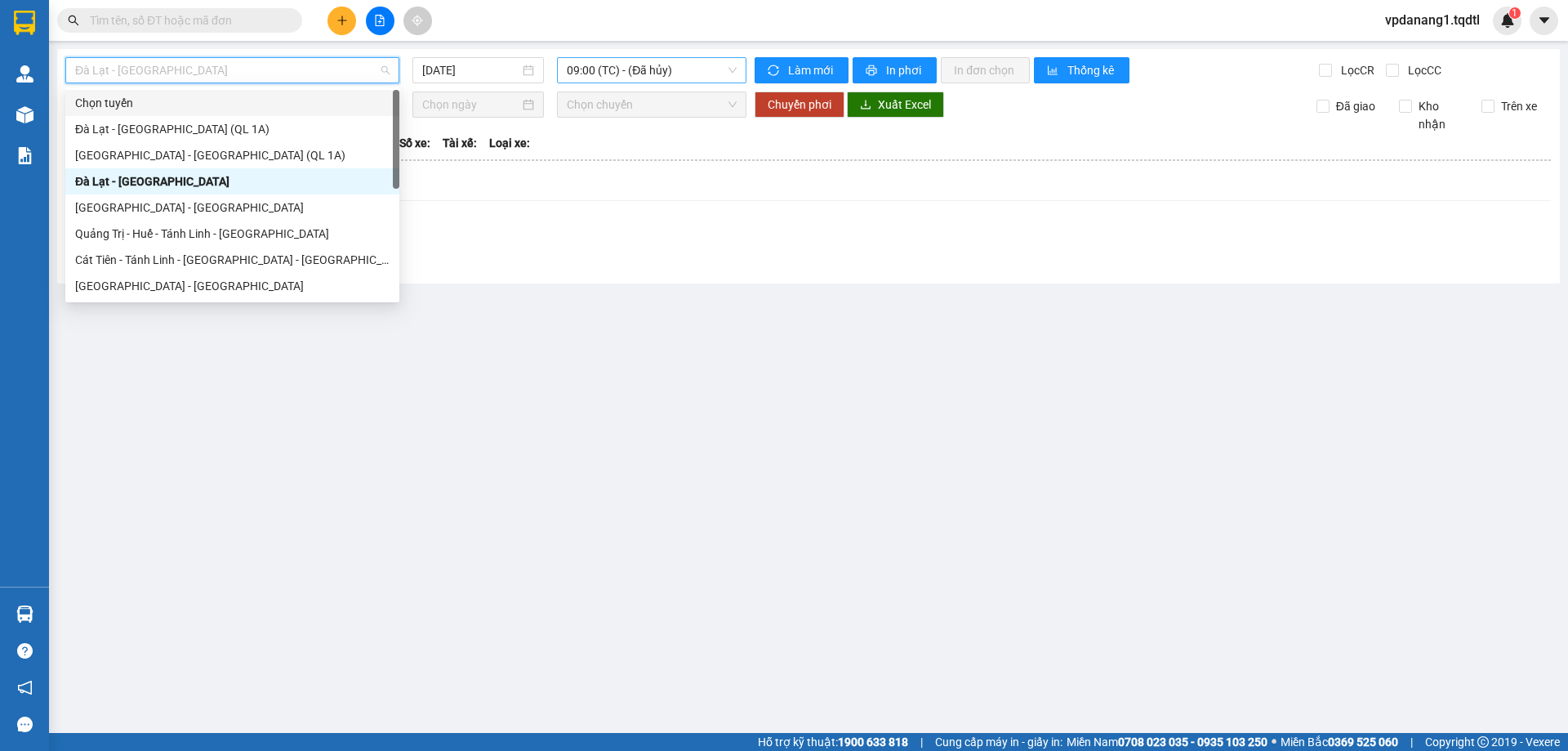
click at [573, 67] on span "09:00 (TC) - (Đã hủy)" at bounding box center [651, 70] width 170 height 25
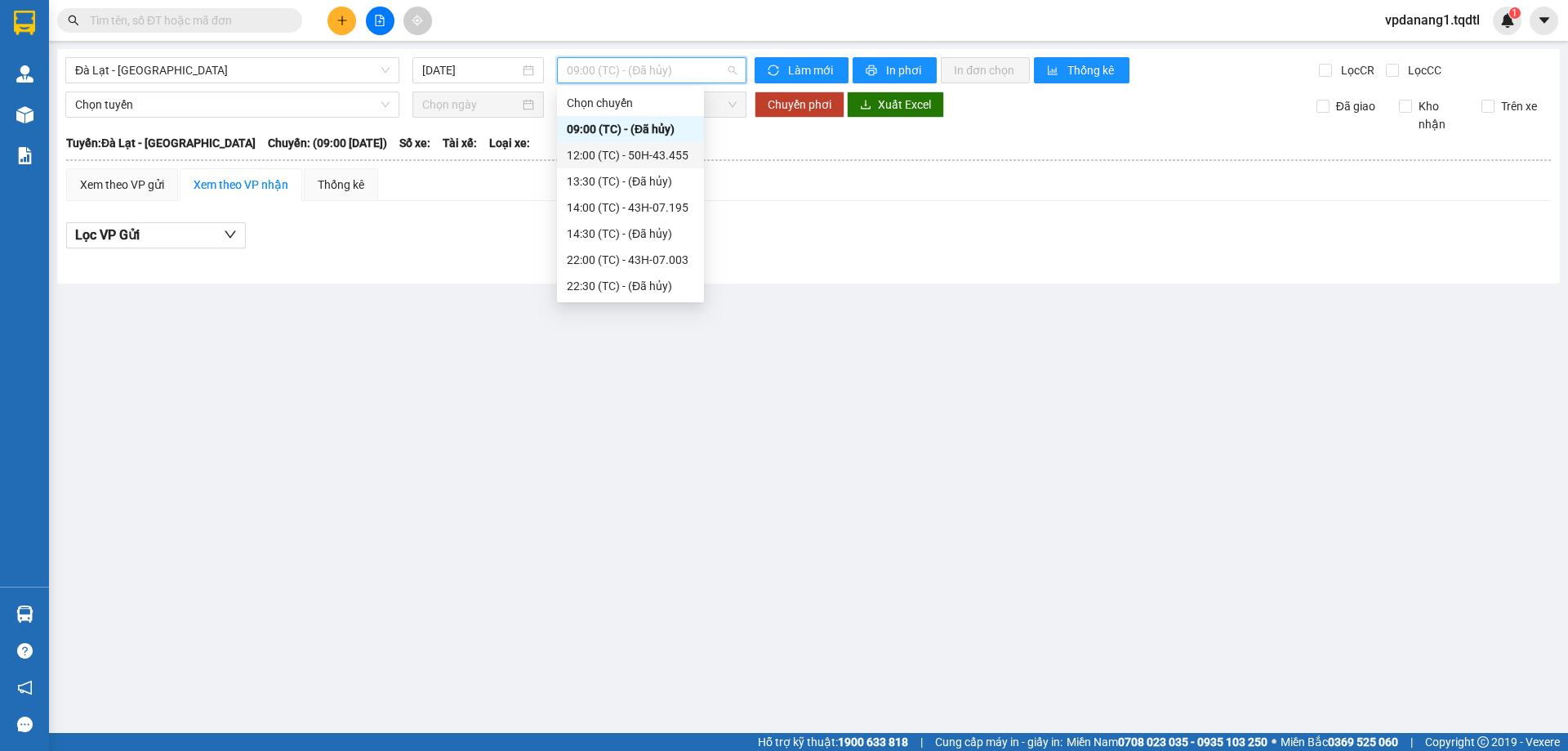
click at [650, 153] on div "12:00 (TC) - 50H-43.455" at bounding box center [630, 154] width 127 height 18
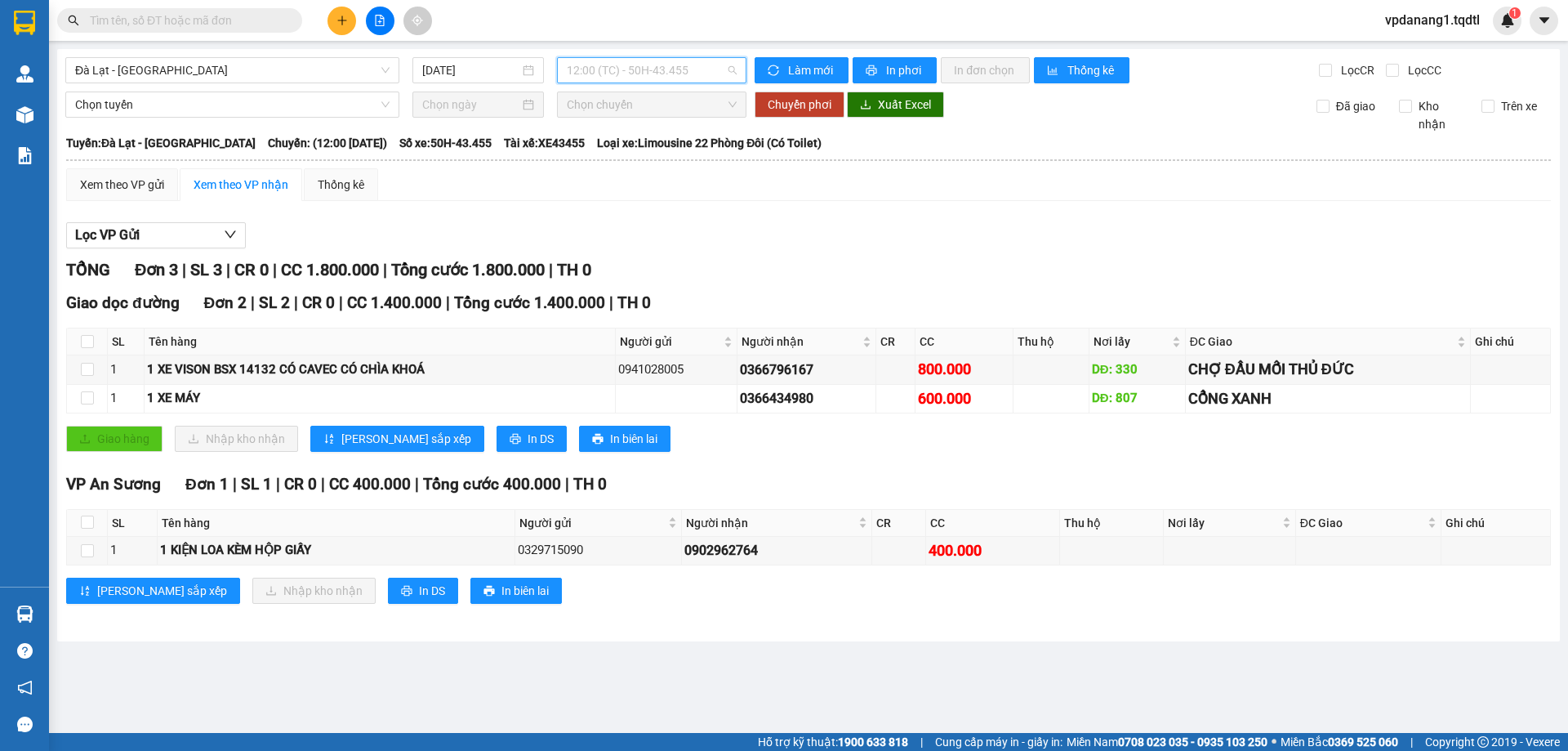
click at [670, 74] on span "12:00 (TC) - 50H-43.455" at bounding box center [651, 70] width 170 height 25
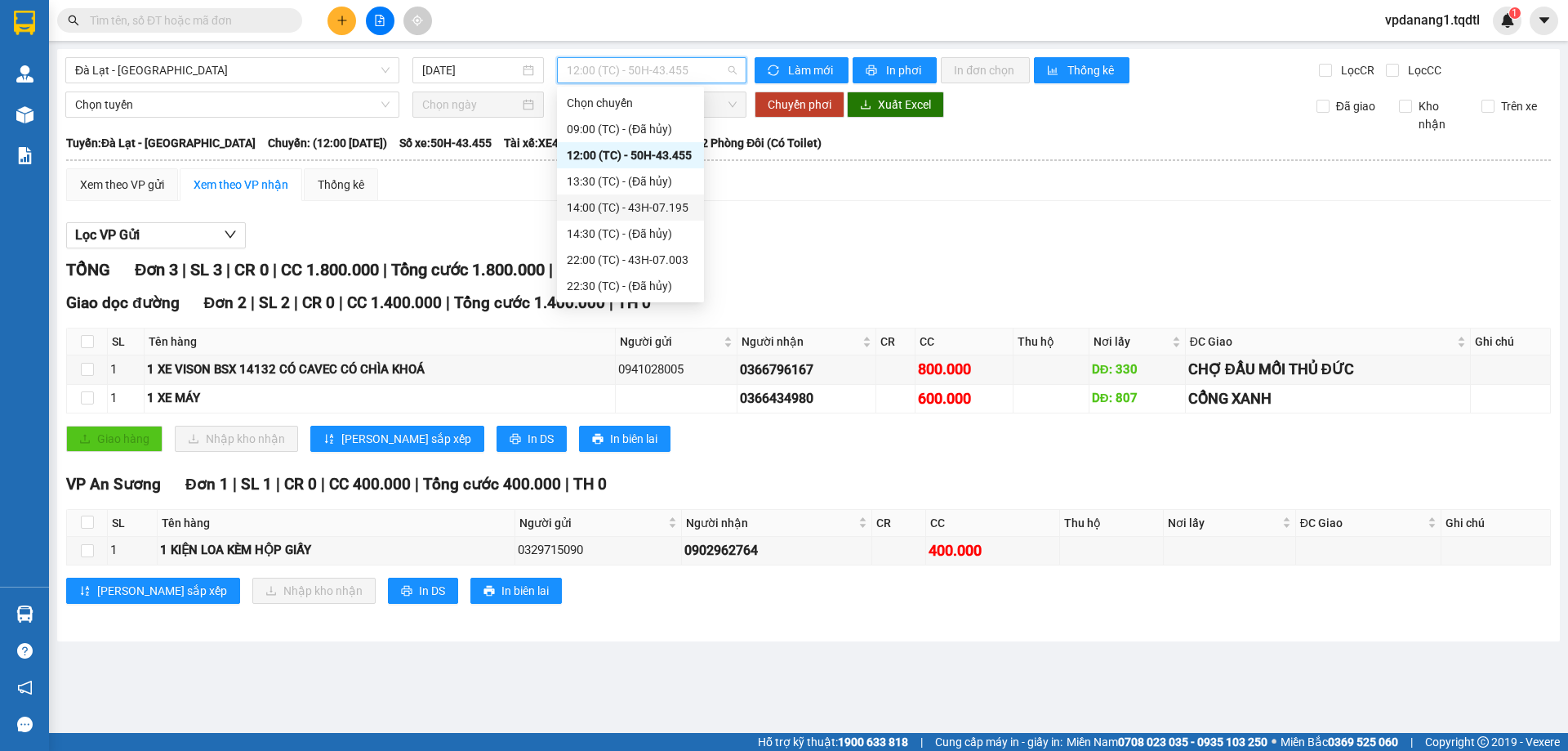
click at [652, 200] on div "14:00 (TC) - 43H-07.195" at bounding box center [630, 207] width 127 height 18
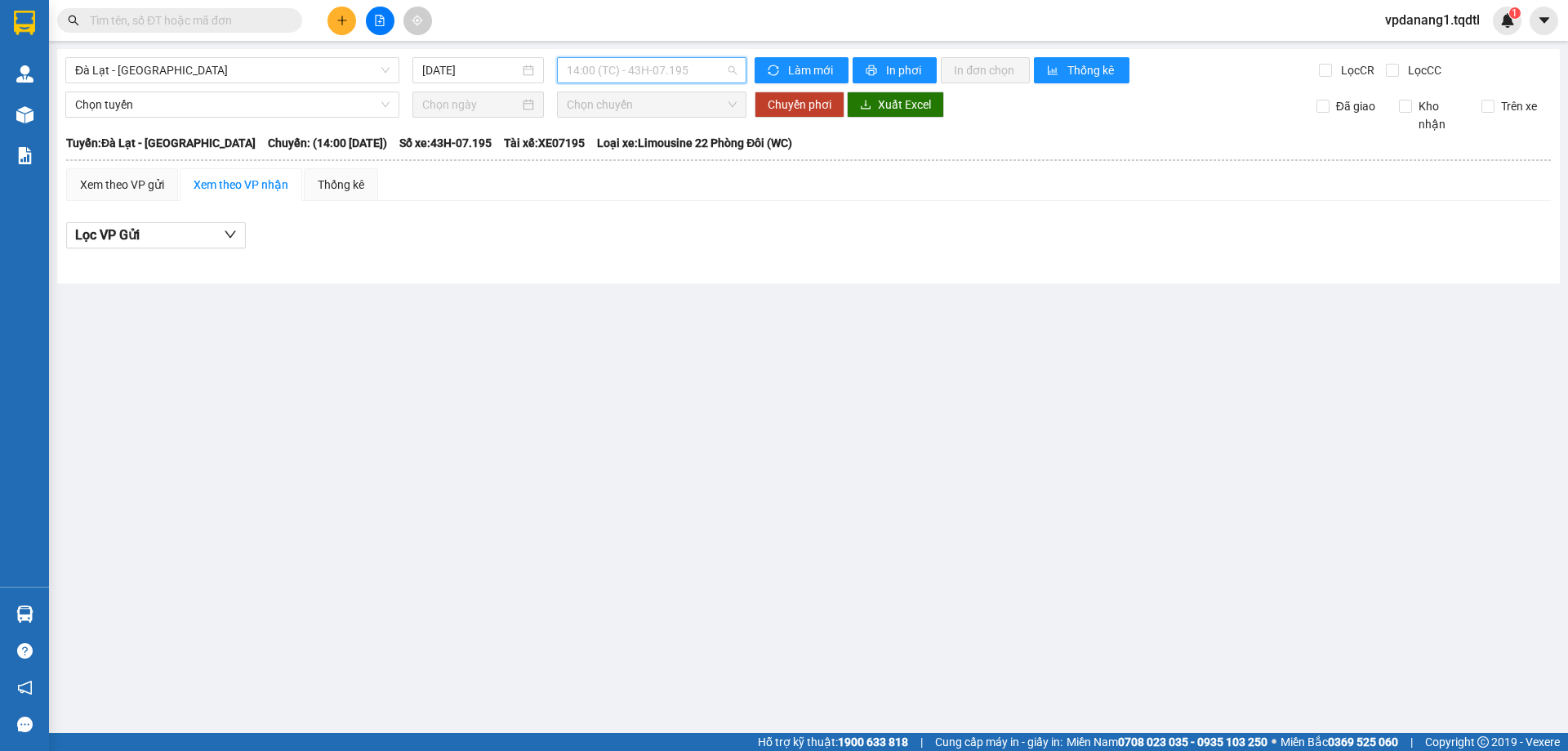
click at [694, 79] on span "14:00 (TC) - 43H-07.195" at bounding box center [651, 70] width 170 height 25
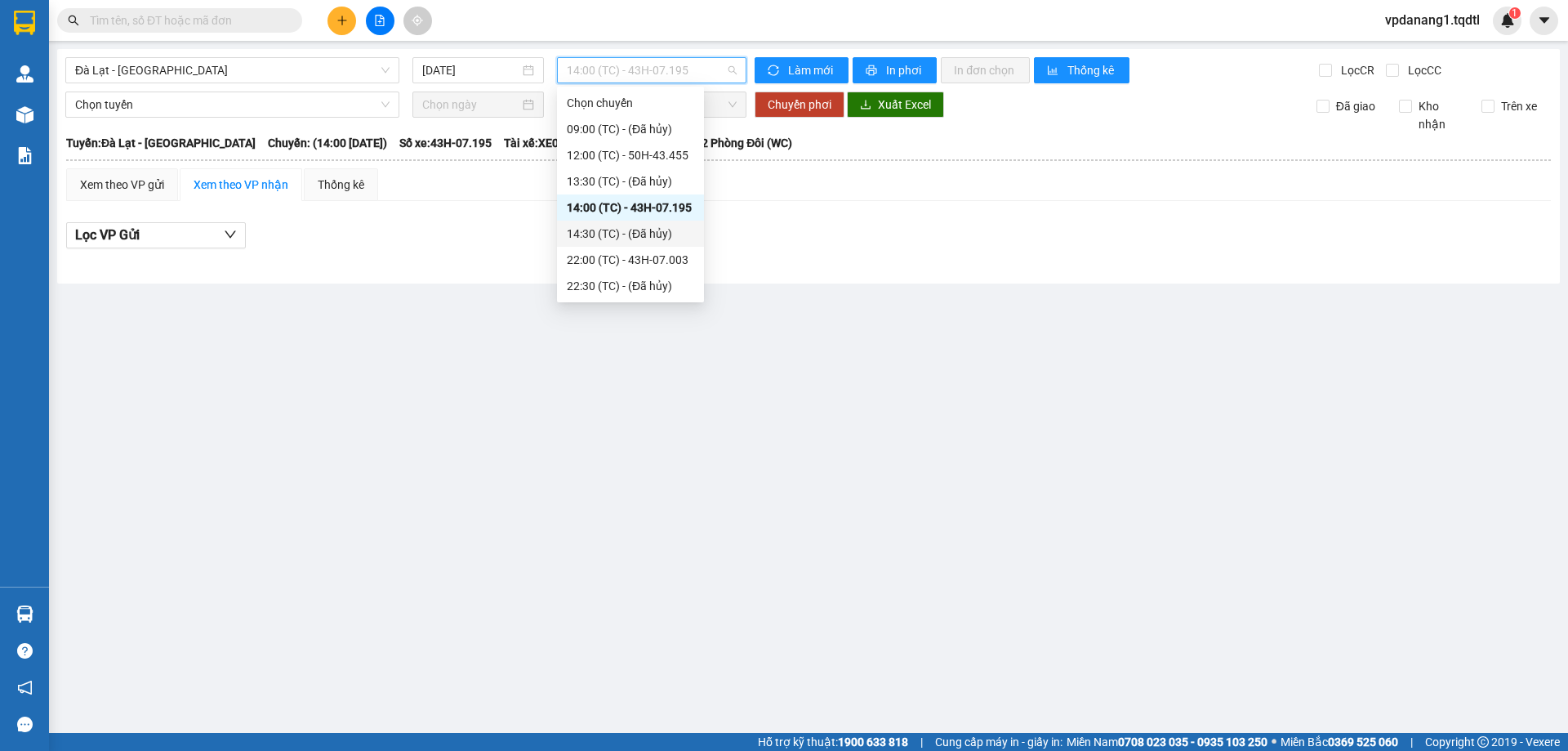
click at [672, 250] on div "22:00 (TC) - 43H-07.003" at bounding box center [630, 259] width 147 height 26
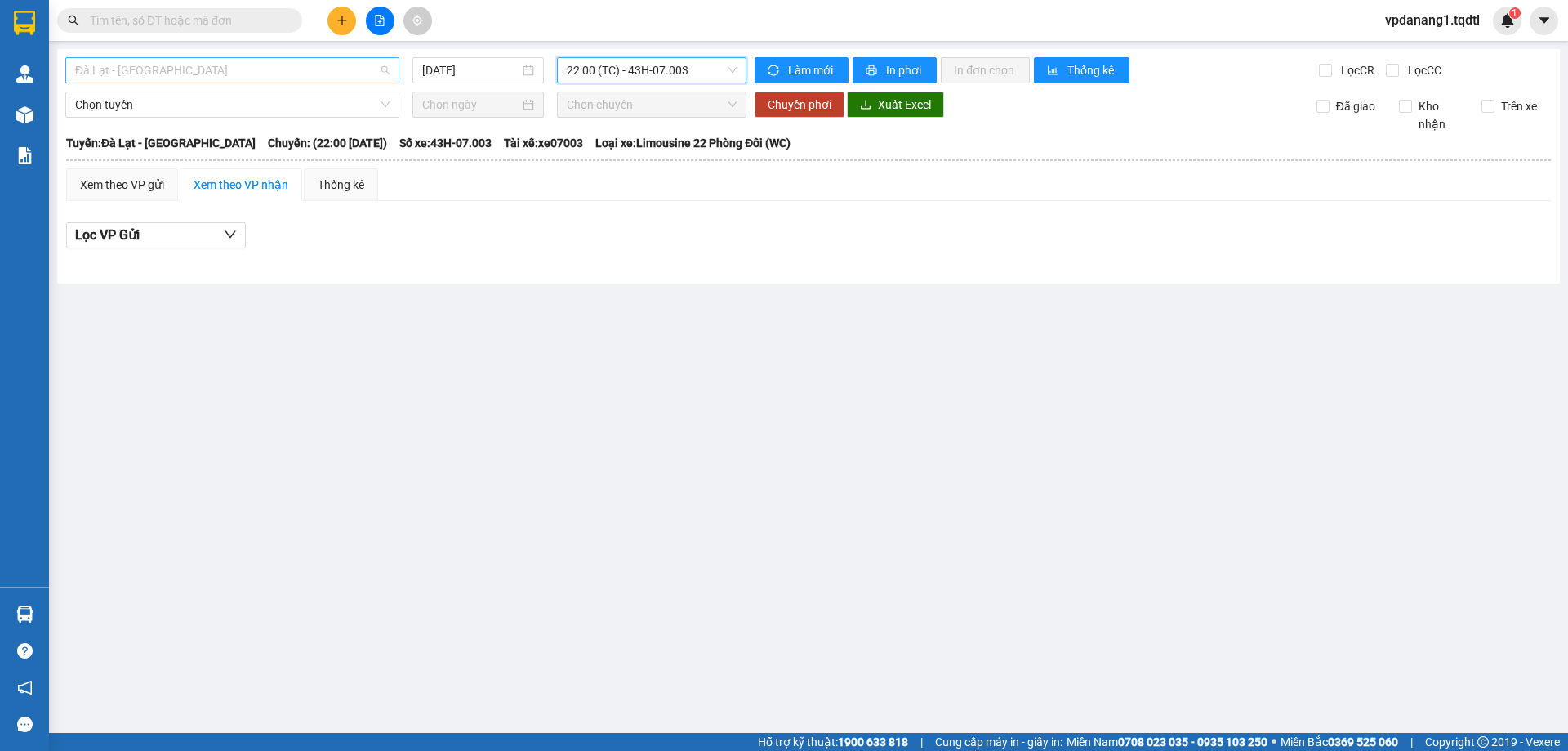
click at [360, 79] on span "Đà Lạt - [GEOGRAPHIC_DATA]" at bounding box center [232, 70] width 315 height 25
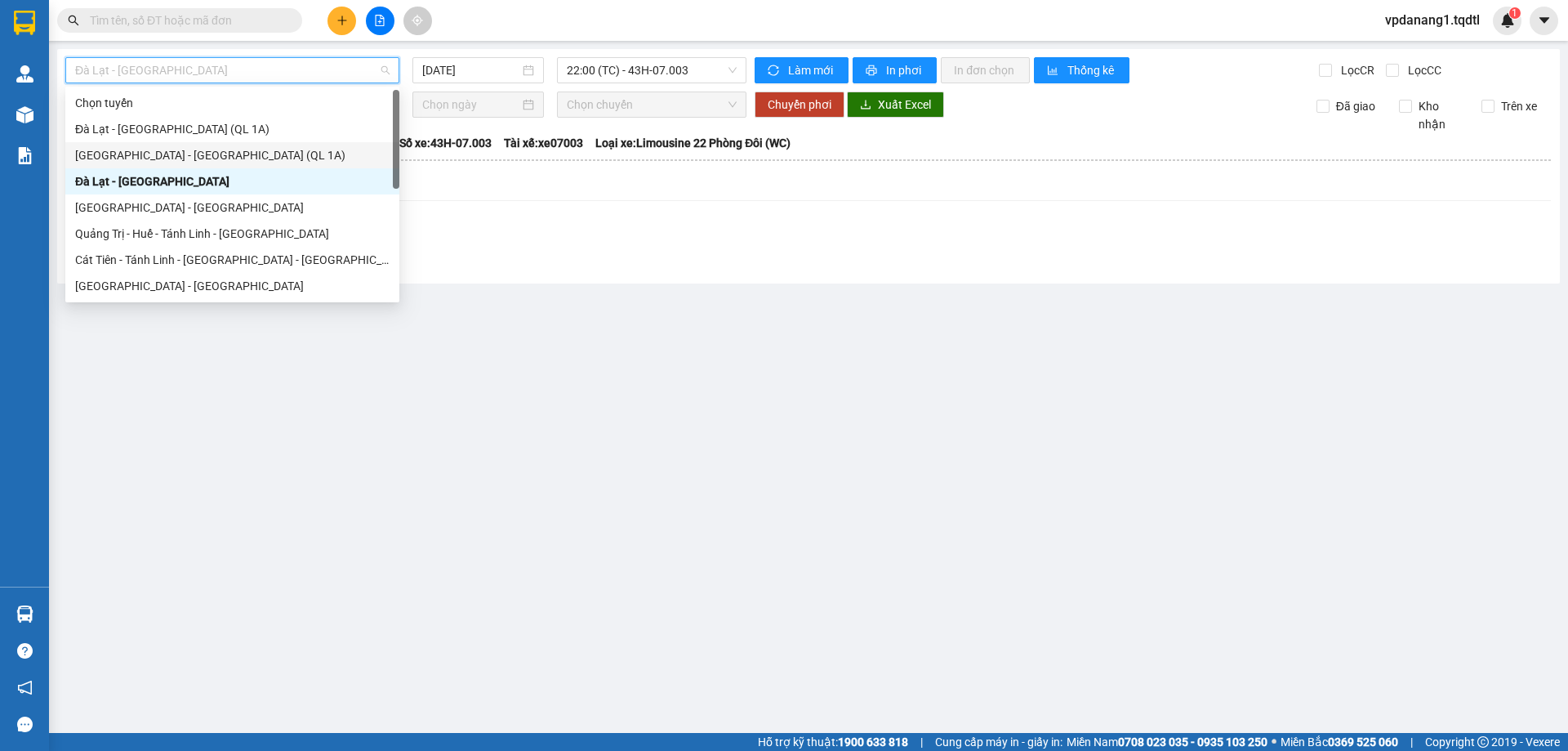
drag, startPoint x: 313, startPoint y: 157, endPoint x: 428, endPoint y: 126, distance: 119.1
click at [314, 156] on div "[GEOGRAPHIC_DATA] - [GEOGRAPHIC_DATA] (QL 1A)" at bounding box center [232, 154] width 315 height 18
type input "[DATE]"
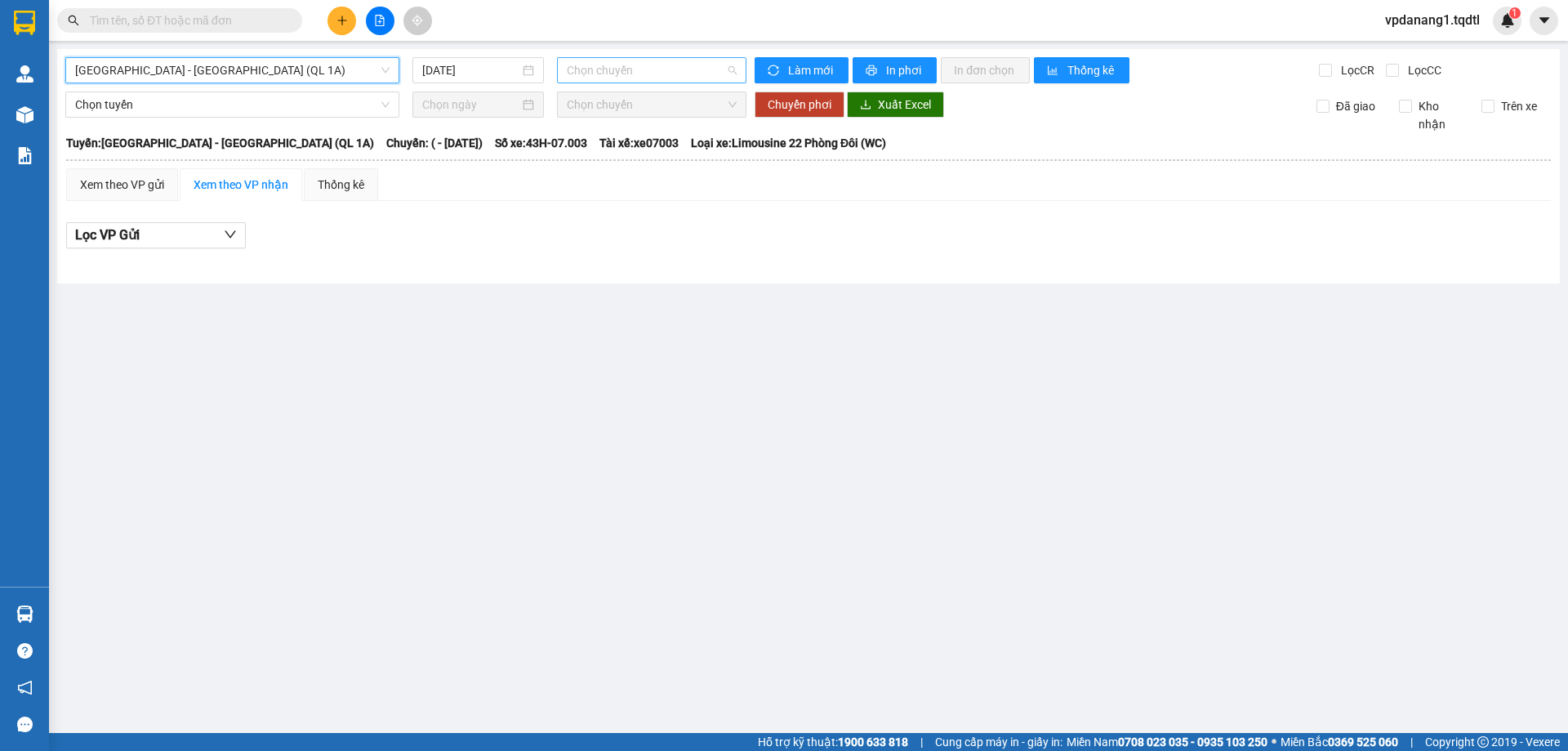
click at [602, 60] on span "Chọn chuyến" at bounding box center [651, 70] width 170 height 25
drag, startPoint x: 337, startPoint y: 75, endPoint x: 314, endPoint y: 176, distance: 103.6
click at [339, 77] on span "[GEOGRAPHIC_DATA] - [GEOGRAPHIC_DATA] (QL 1A)" at bounding box center [232, 70] width 315 height 25
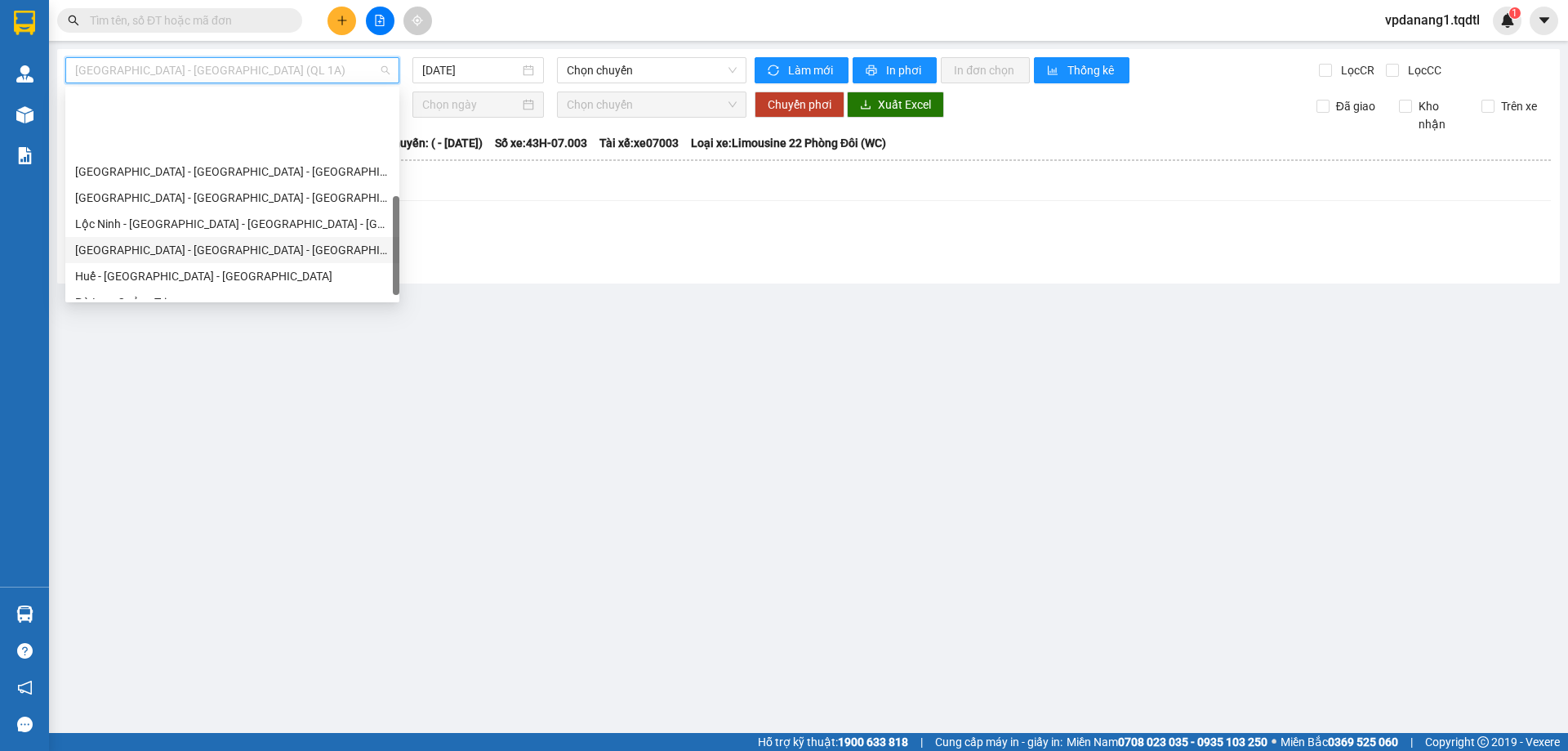
scroll to position [340, 0]
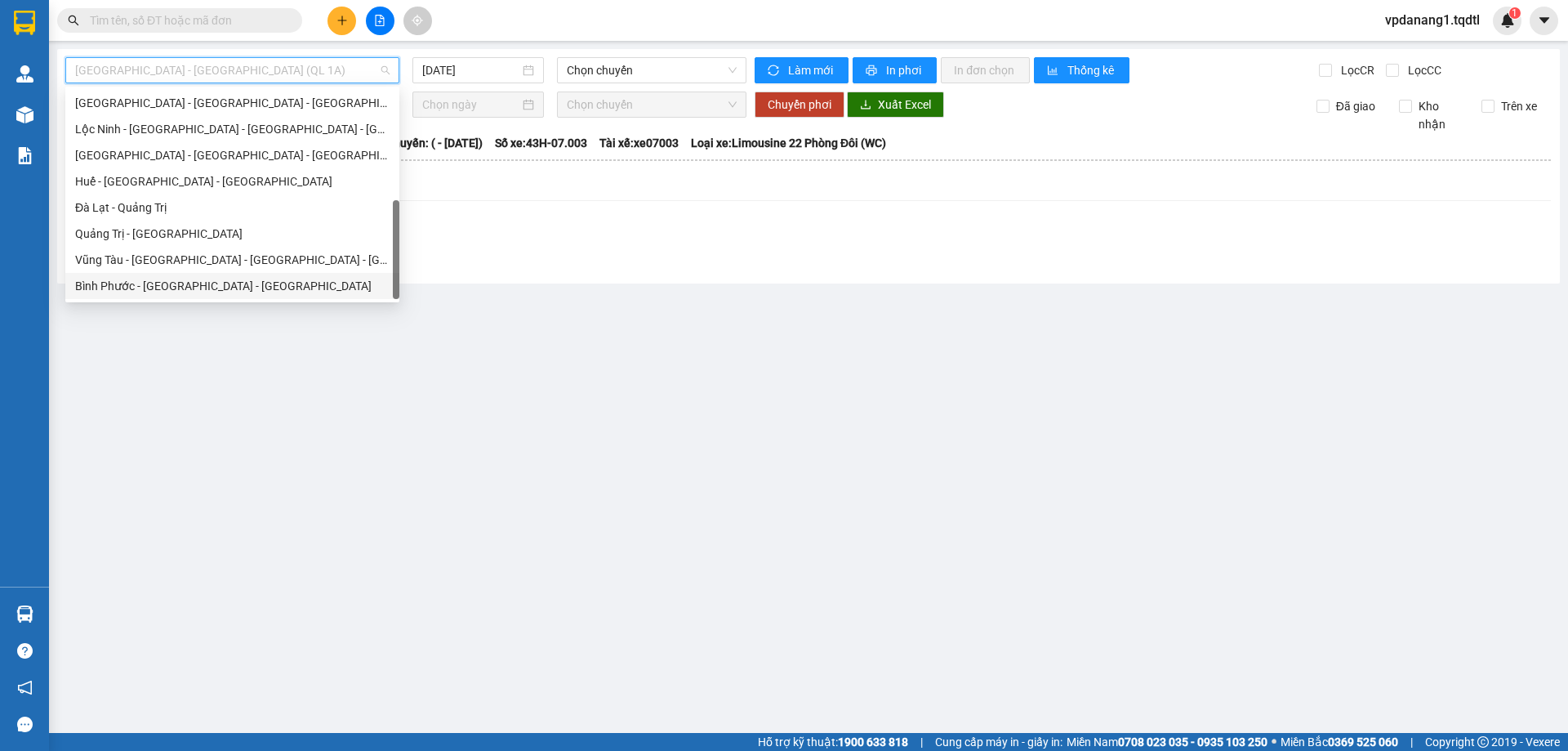
click at [287, 294] on div "Bình Phước - [GEOGRAPHIC_DATA] - [GEOGRAPHIC_DATA]" at bounding box center [232, 285] width 315 height 18
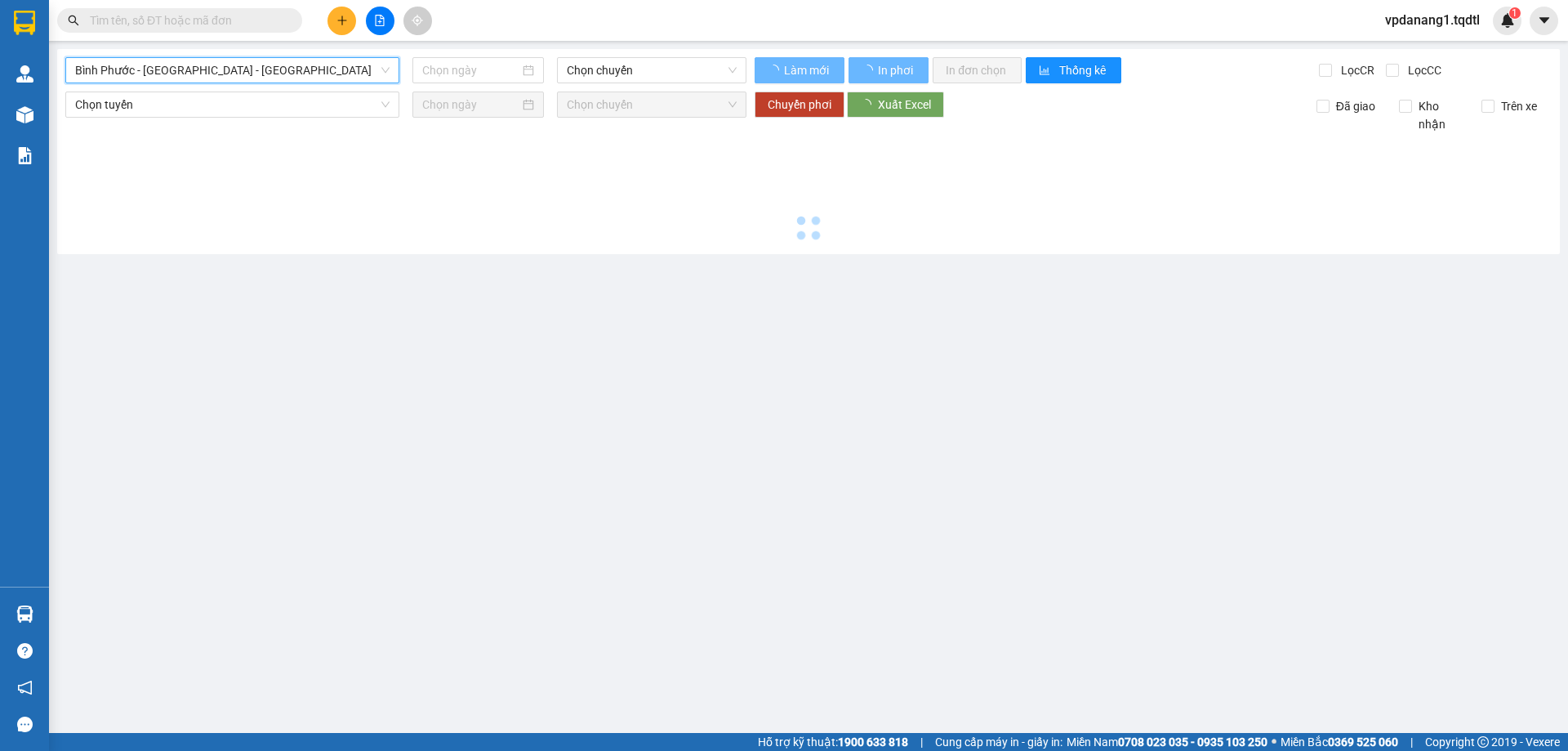
type input "[DATE]"
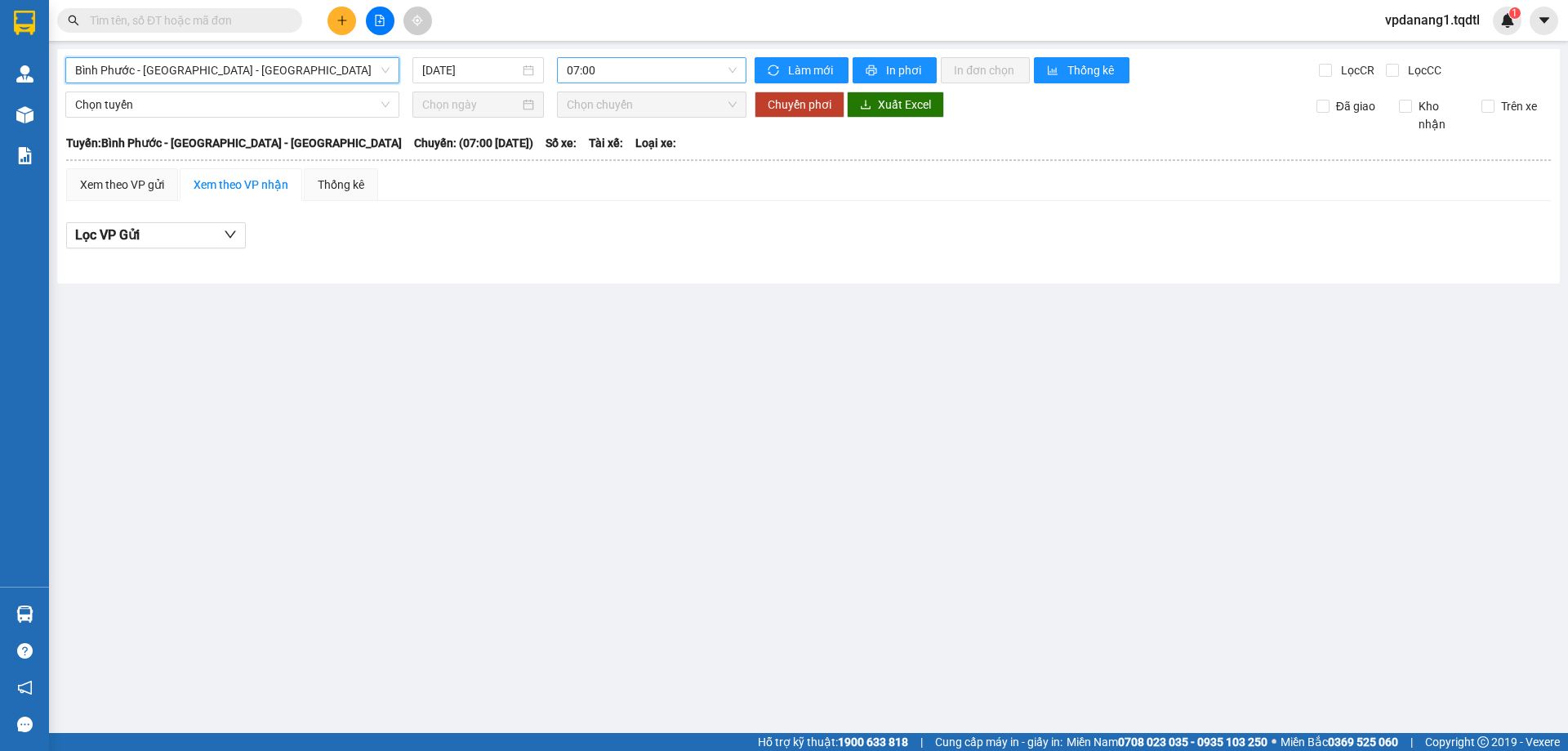
click at [610, 69] on span "07:00" at bounding box center [651, 70] width 170 height 25
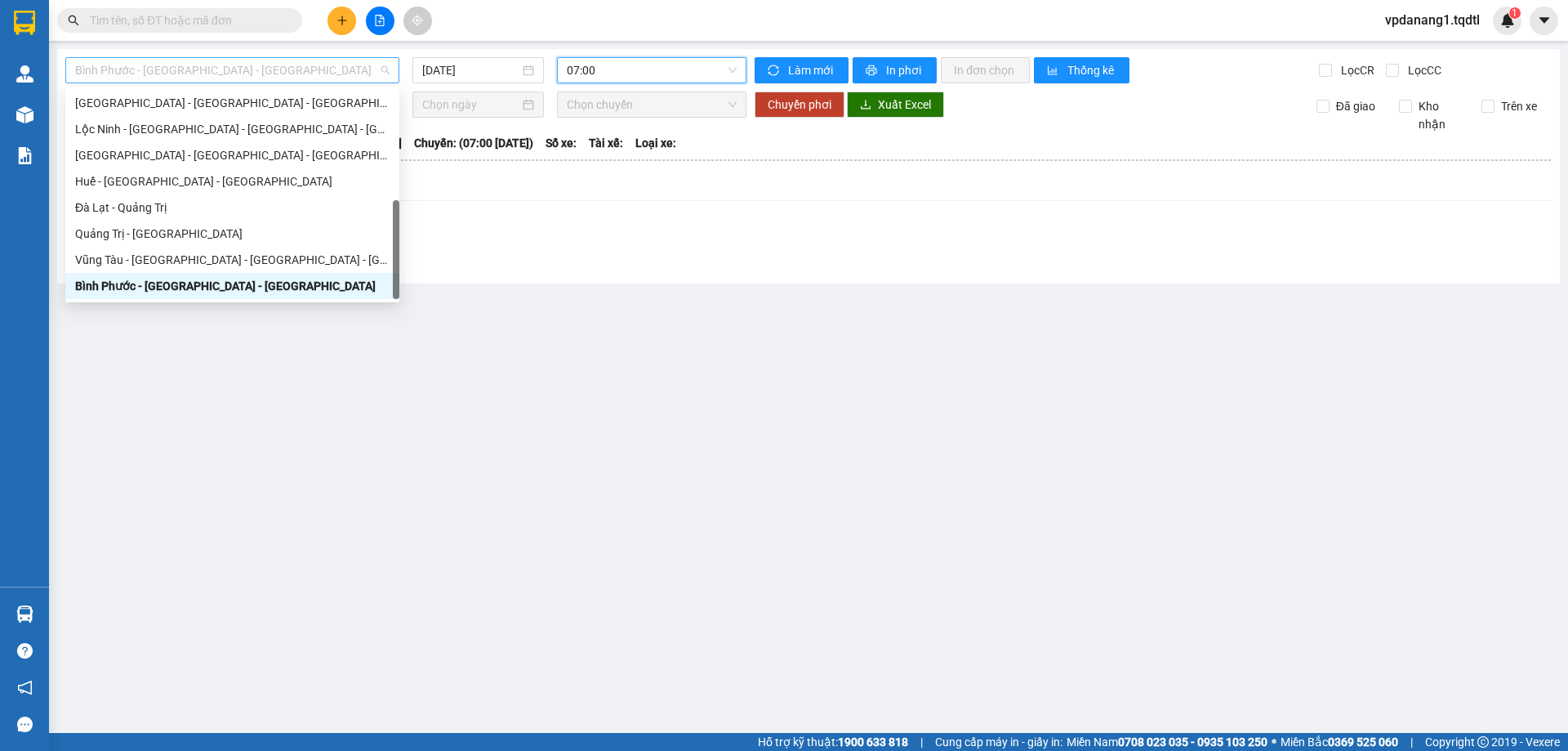
click at [312, 81] on span "Bình Phước - [GEOGRAPHIC_DATA] - [GEOGRAPHIC_DATA]" at bounding box center [232, 70] width 315 height 25
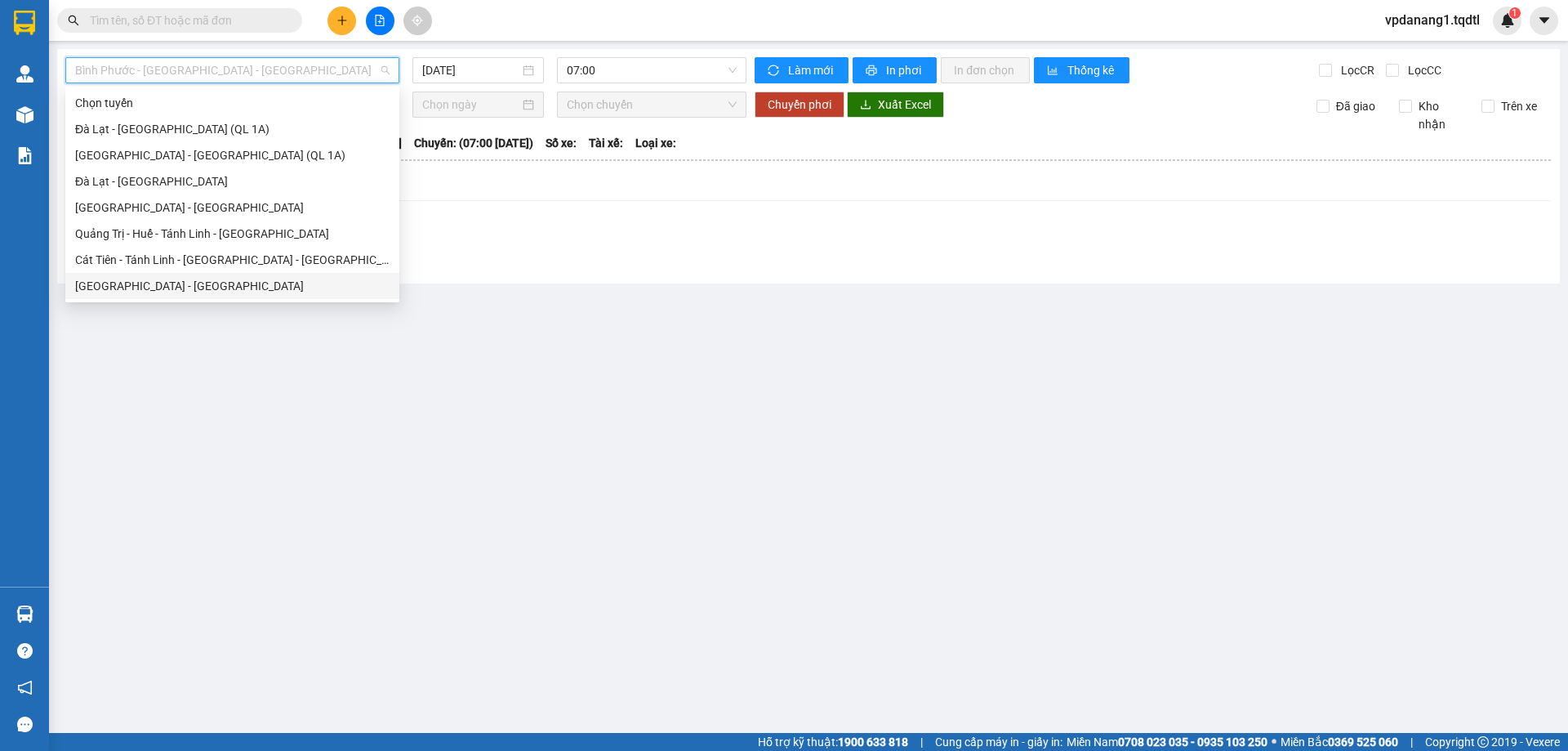
click at [249, 285] on div "[GEOGRAPHIC_DATA] - [GEOGRAPHIC_DATA]" at bounding box center [232, 285] width 315 height 18
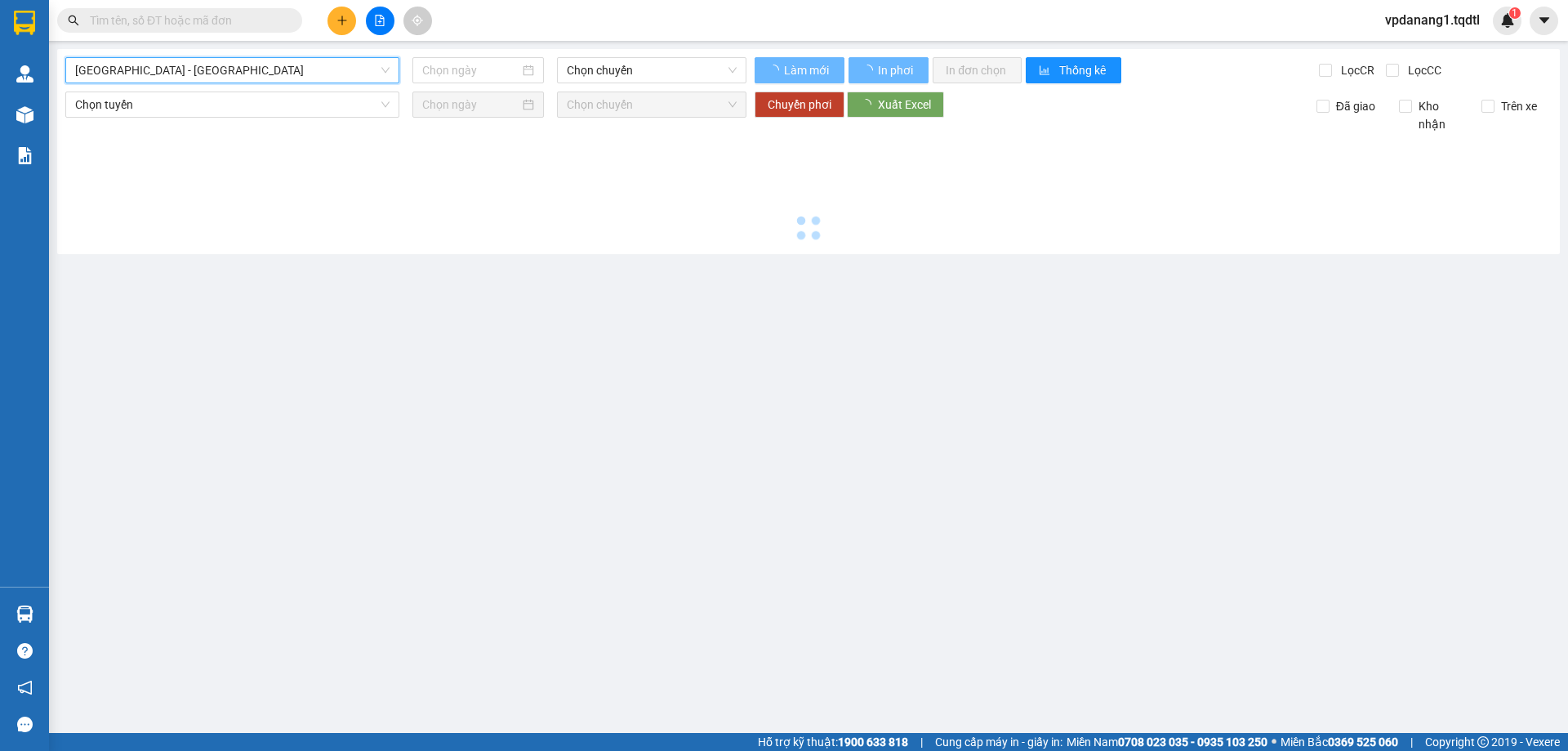
type input "[DATE]"
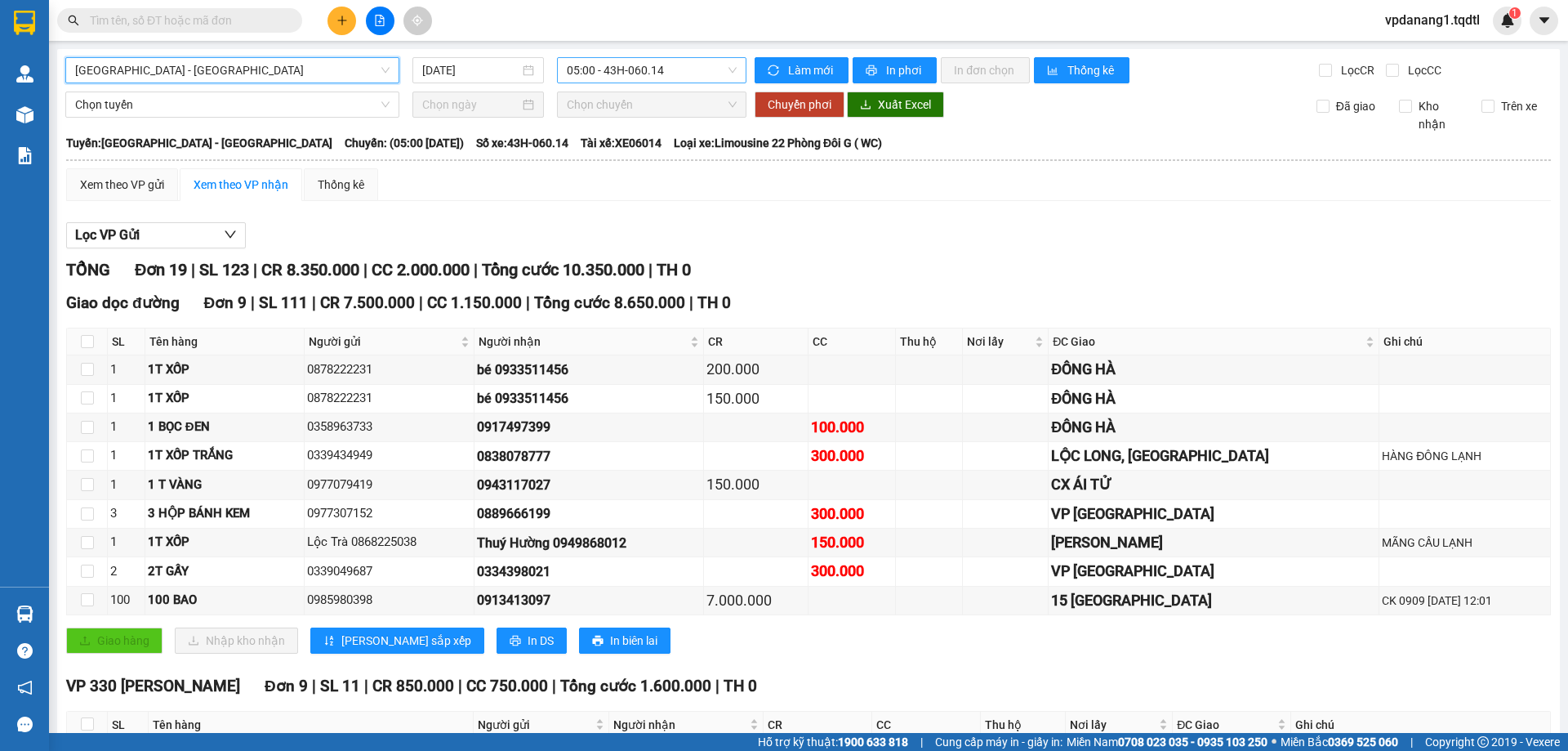
click at [698, 65] on span "05:00 - 43H-060.14" at bounding box center [651, 70] width 170 height 25
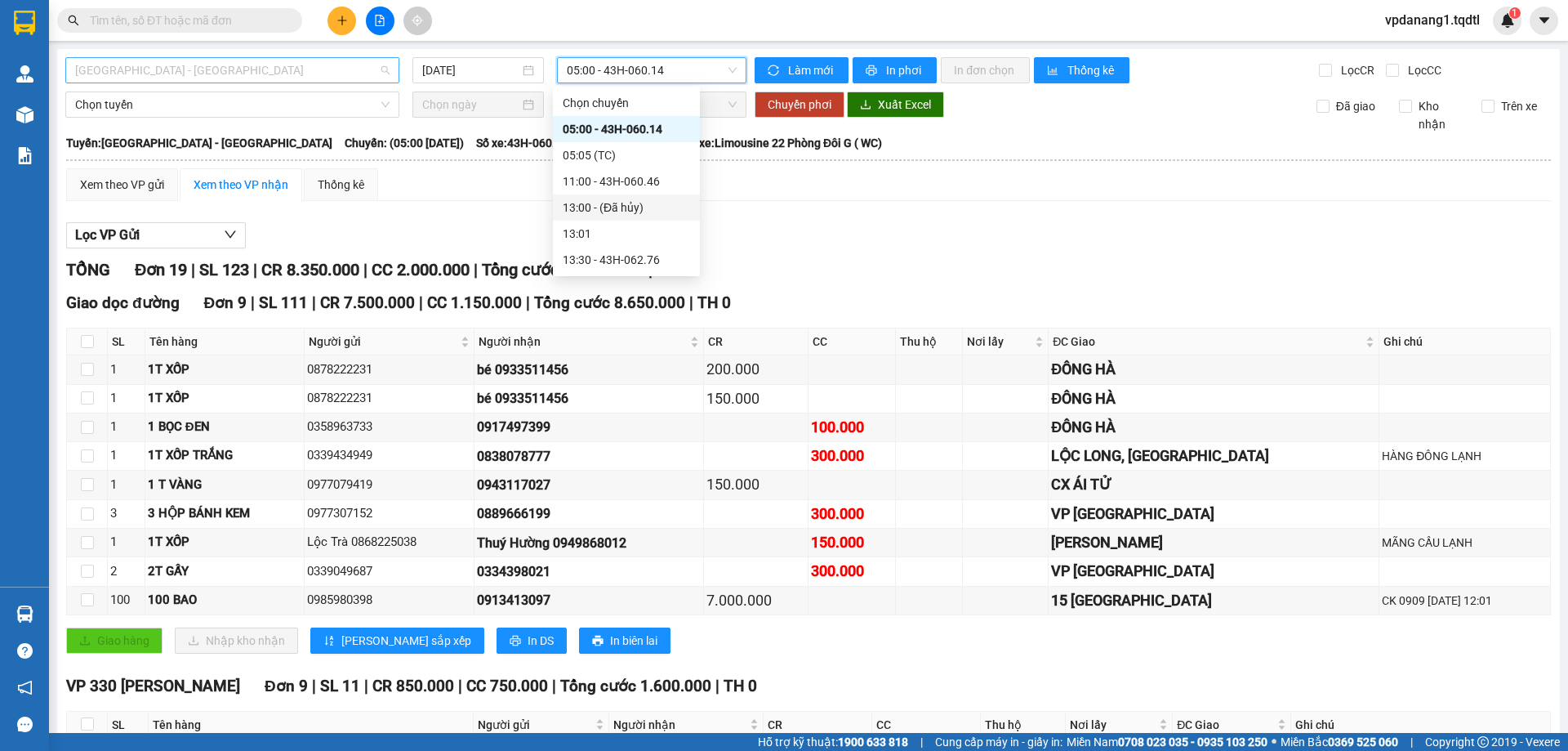
click at [204, 72] on span "[GEOGRAPHIC_DATA] - [GEOGRAPHIC_DATA]" at bounding box center [232, 70] width 315 height 25
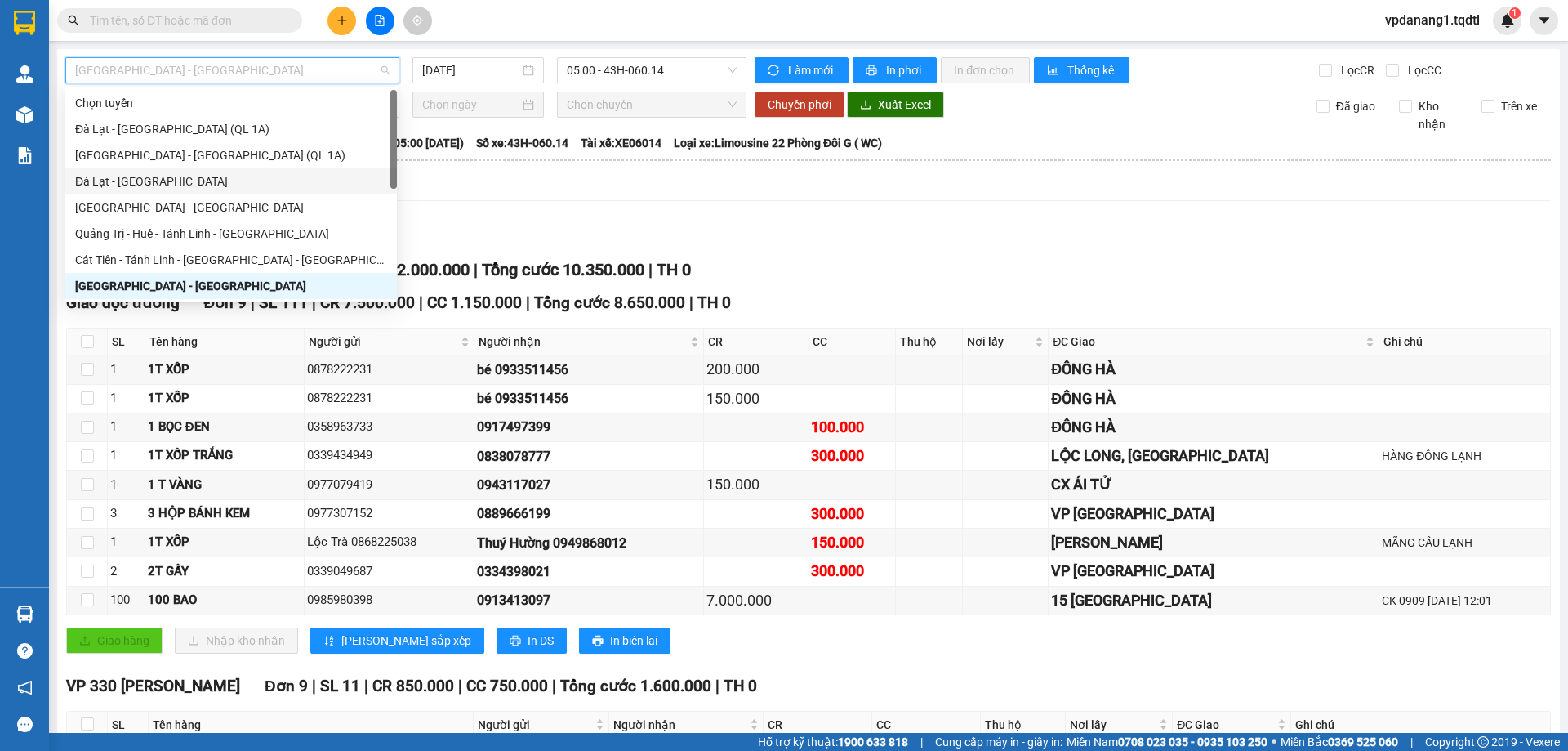
scroll to position [163, 0]
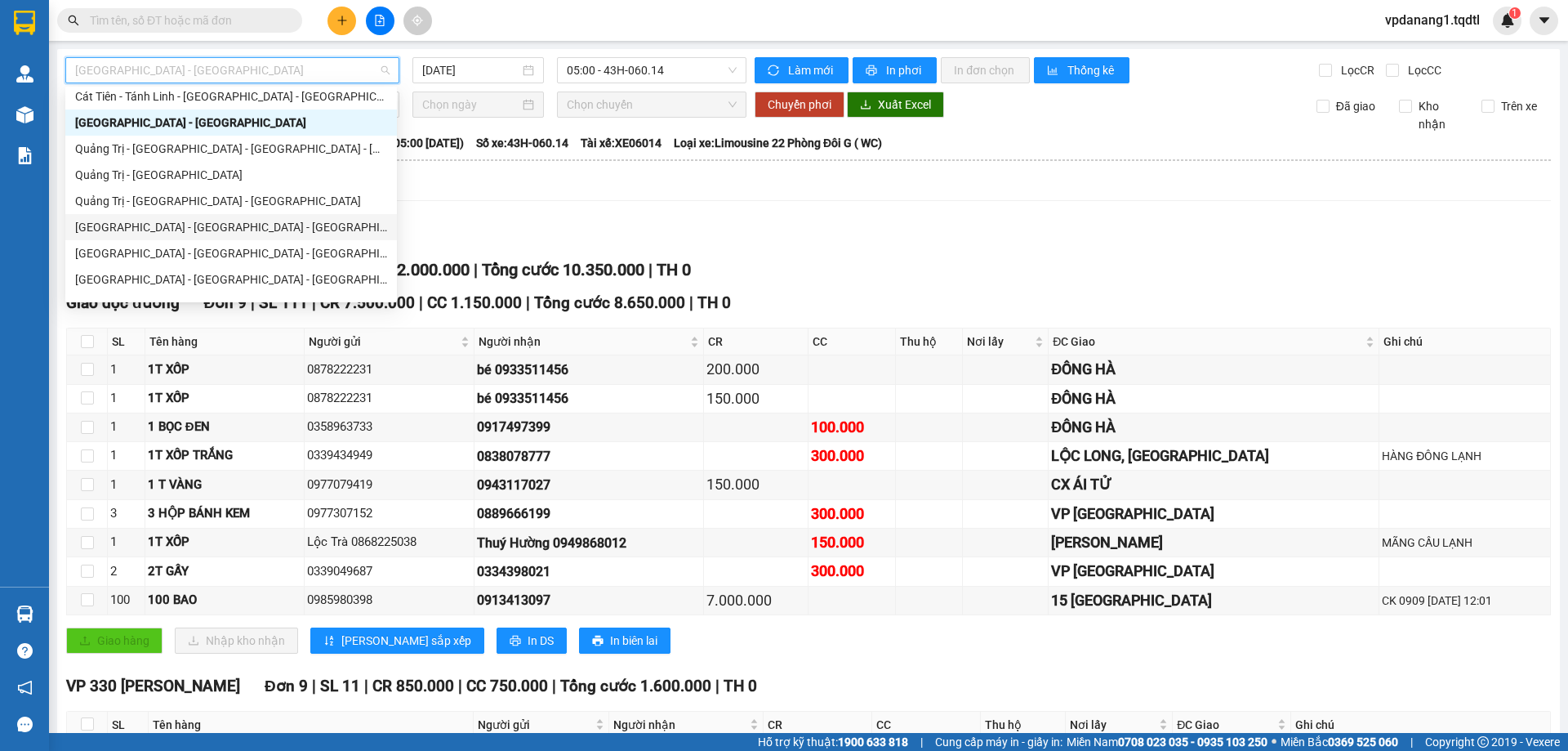
click at [208, 232] on div "[GEOGRAPHIC_DATA] - [GEOGRAPHIC_DATA] - [GEOGRAPHIC_DATA]" at bounding box center [231, 227] width 312 height 18
type input "[DATE]"
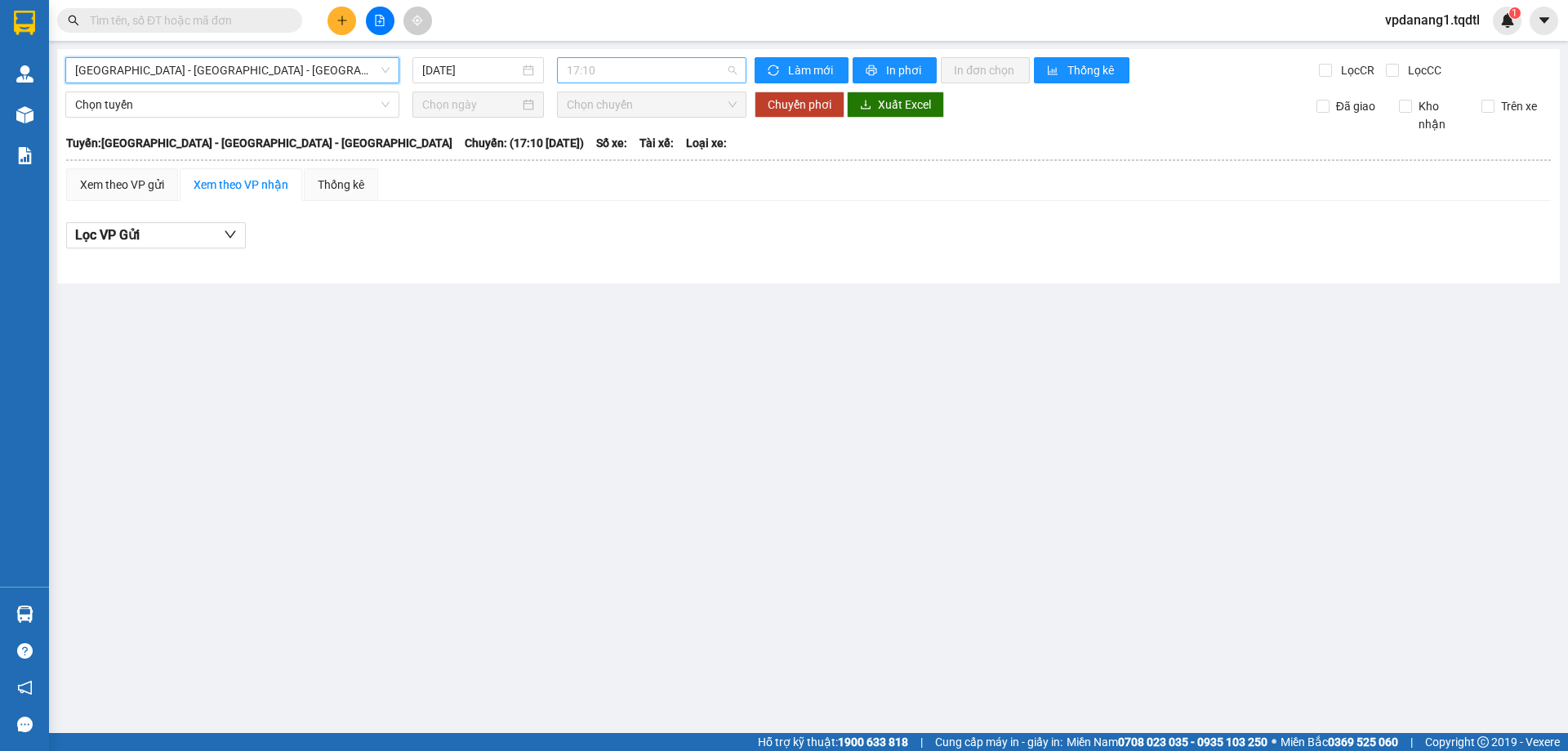
click at [697, 67] on span "17:10" at bounding box center [651, 70] width 170 height 25
click at [389, 80] on span "[GEOGRAPHIC_DATA] - [GEOGRAPHIC_DATA] - [GEOGRAPHIC_DATA]" at bounding box center [232, 70] width 315 height 25
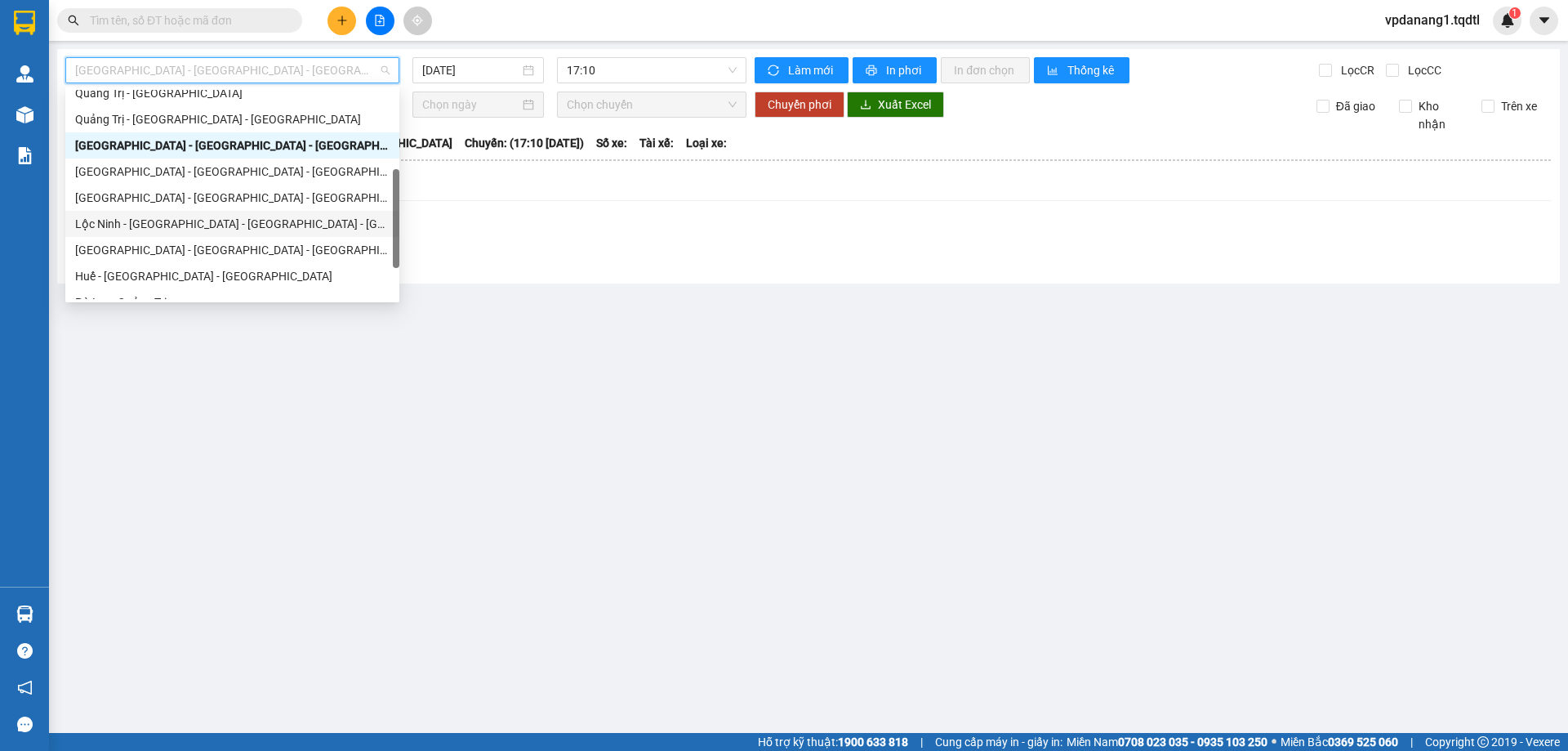
scroll to position [327, 0]
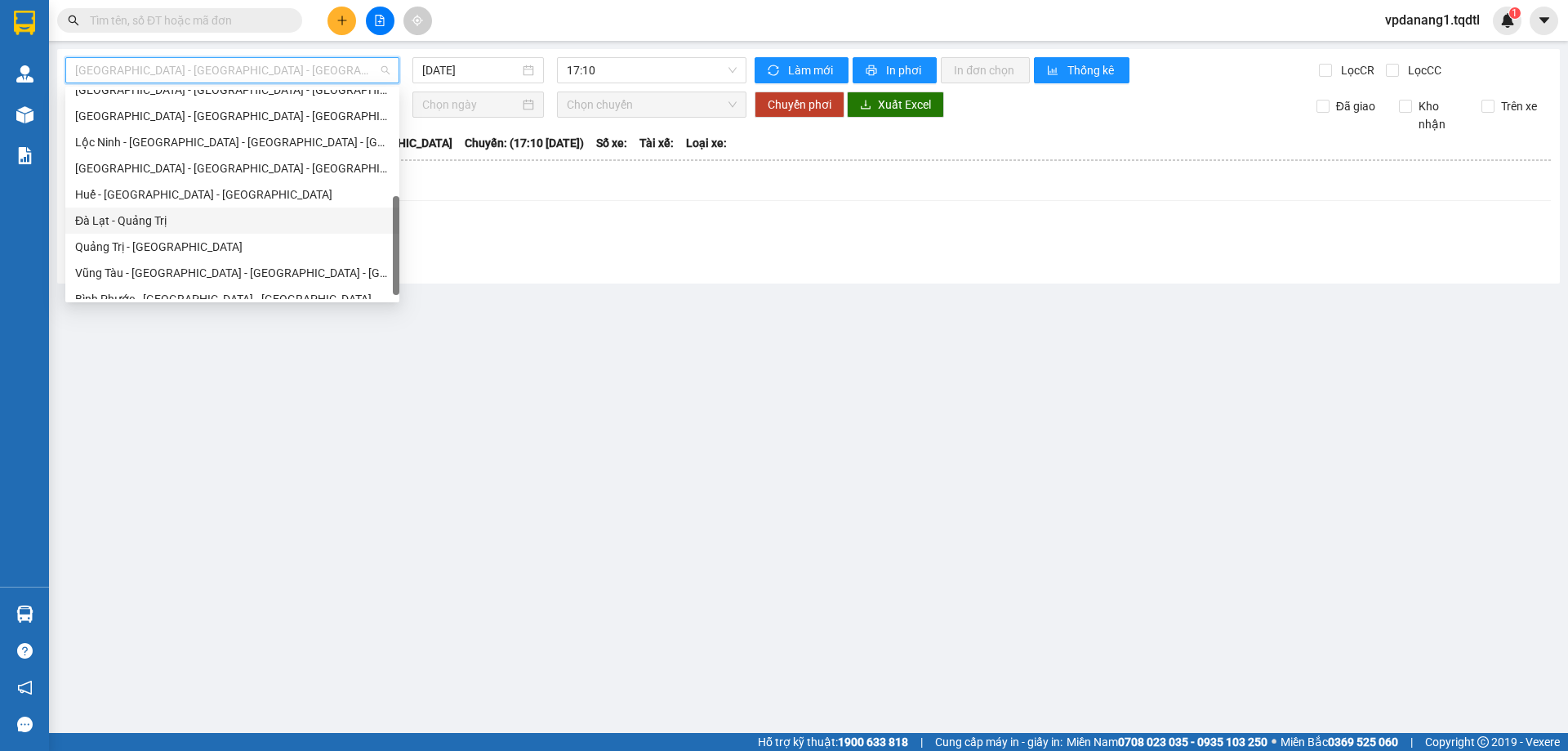
click at [285, 221] on div "Đà Lạt - Quảng Trị" at bounding box center [232, 220] width 315 height 18
type input "[DATE]"
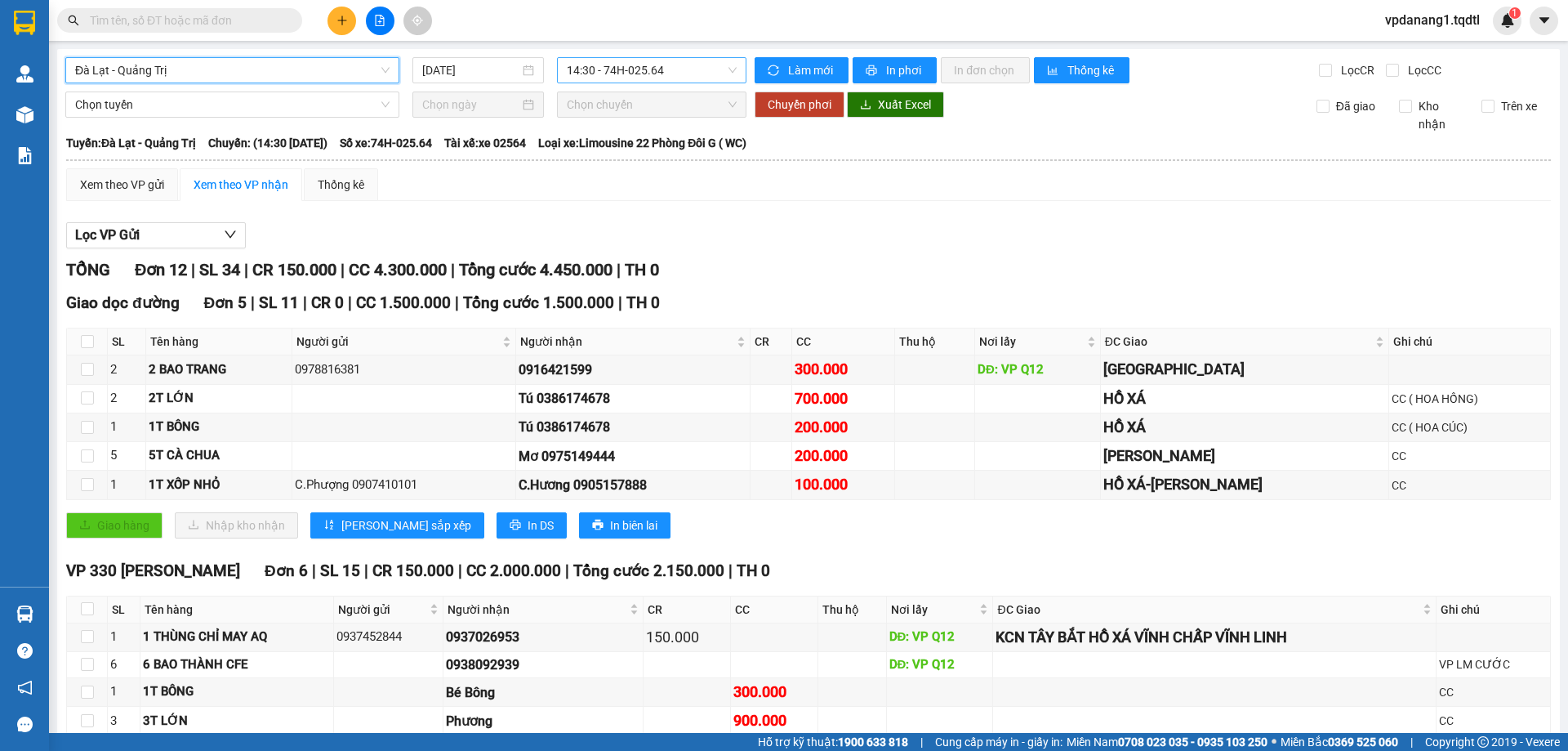
click at [623, 69] on span "14:30 - 74H-025.64" at bounding box center [651, 70] width 170 height 25
click at [618, 77] on span "14:30 - 74H-025.64" at bounding box center [651, 70] width 170 height 25
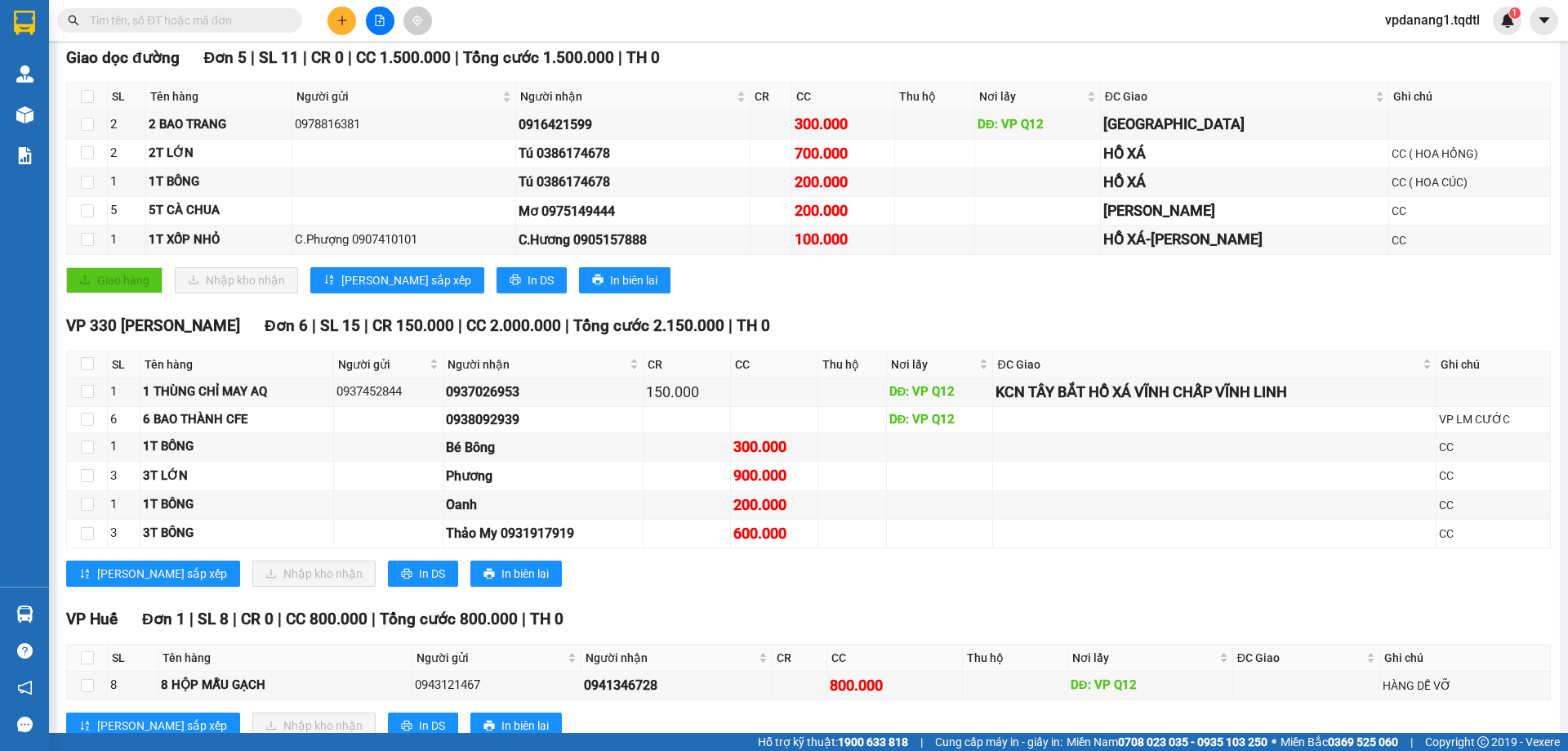
scroll to position [296, 0]
